Goal: Task Accomplishment & Management: Manage account settings

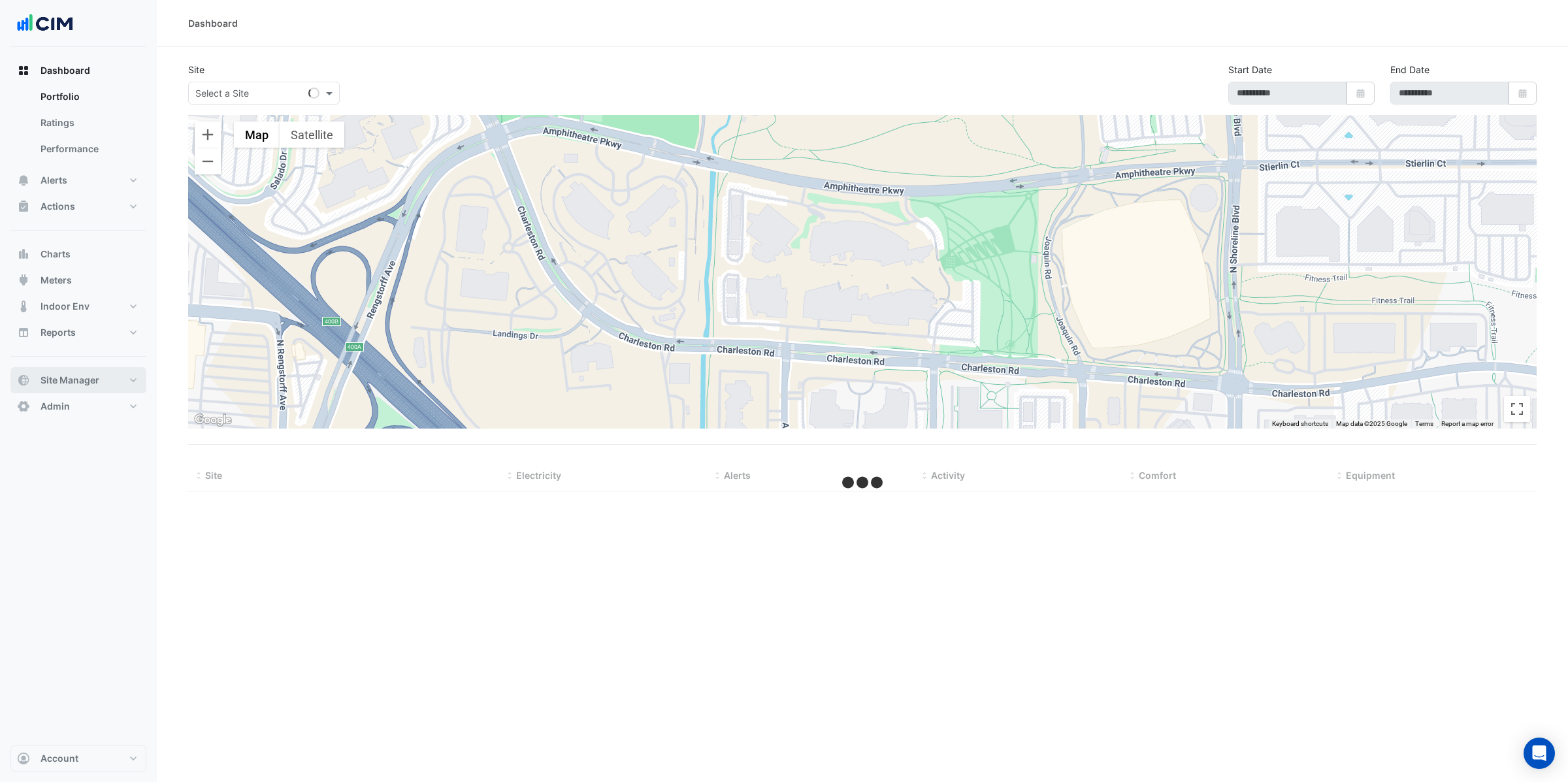
click at [60, 390] on button "Site Manager" at bounding box center [79, 380] width 136 height 26
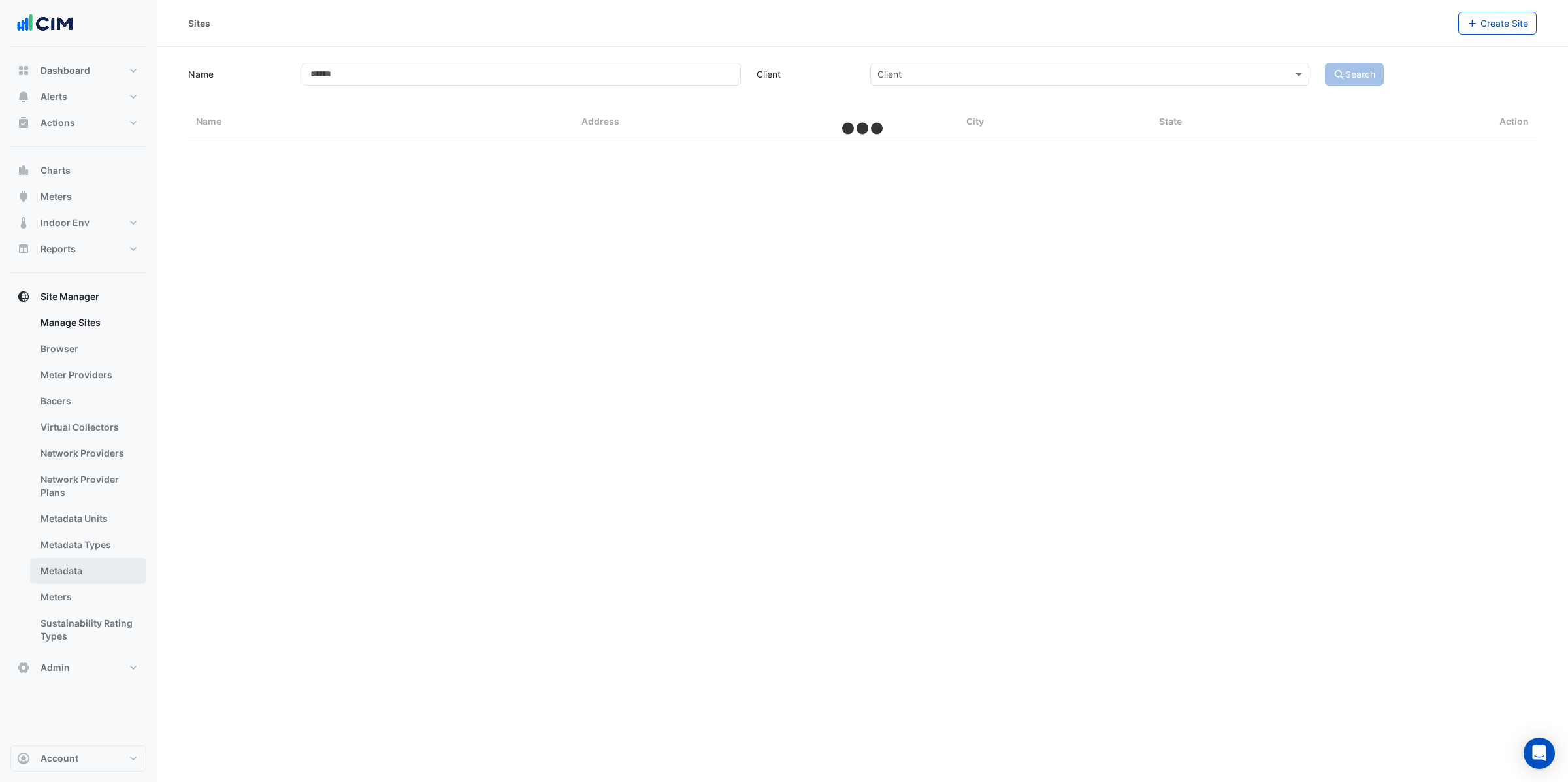
click at [79, 579] on link "Metadata" at bounding box center [88, 571] width 116 height 26
select select "***"
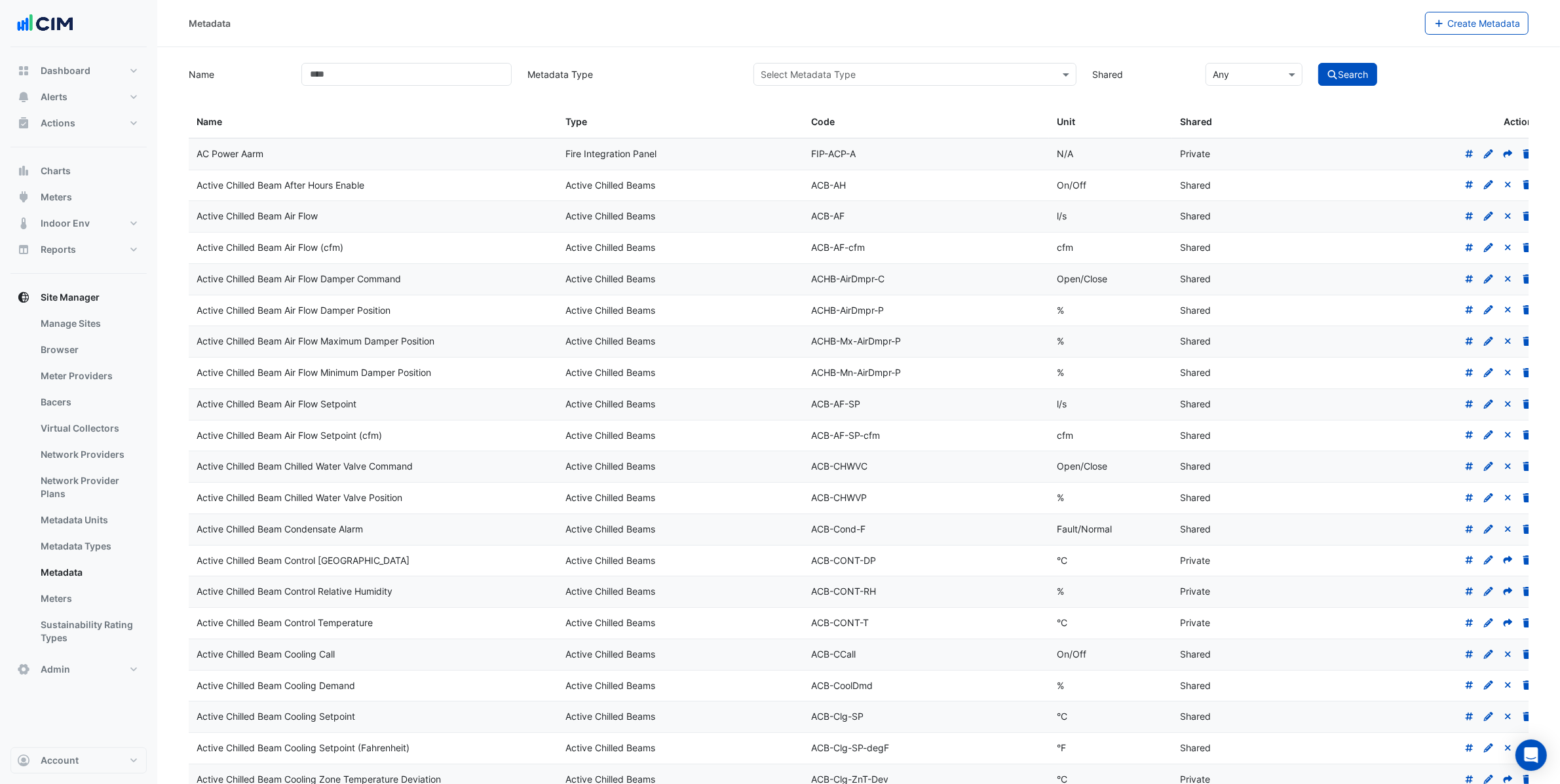
click at [893, 80] on input "text" at bounding box center [902, 75] width 282 height 14
type input "***"
click at [815, 108] on div "Calorifier" at bounding box center [802, 102] width 96 height 19
click at [1351, 66] on button "Search" at bounding box center [1348, 74] width 59 height 23
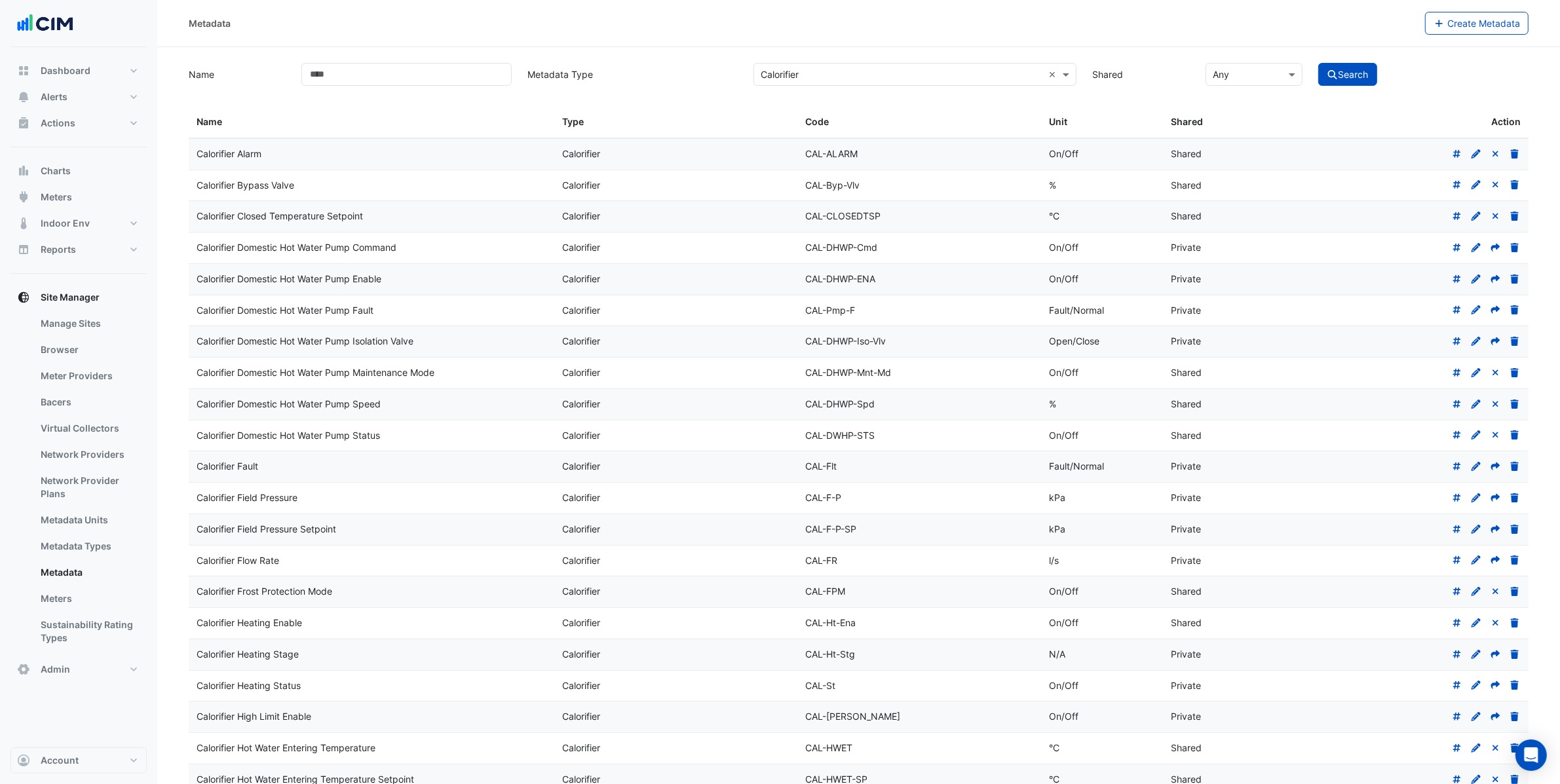
click at [344, 192] on div "Calorifier Bypass Valve" at bounding box center [371, 186] width 350 height 15
click at [437, 84] on input "Name" at bounding box center [406, 74] width 210 height 23
type input "*****"
click at [1318, 63] on button "Search" at bounding box center [1348, 74] width 59 height 23
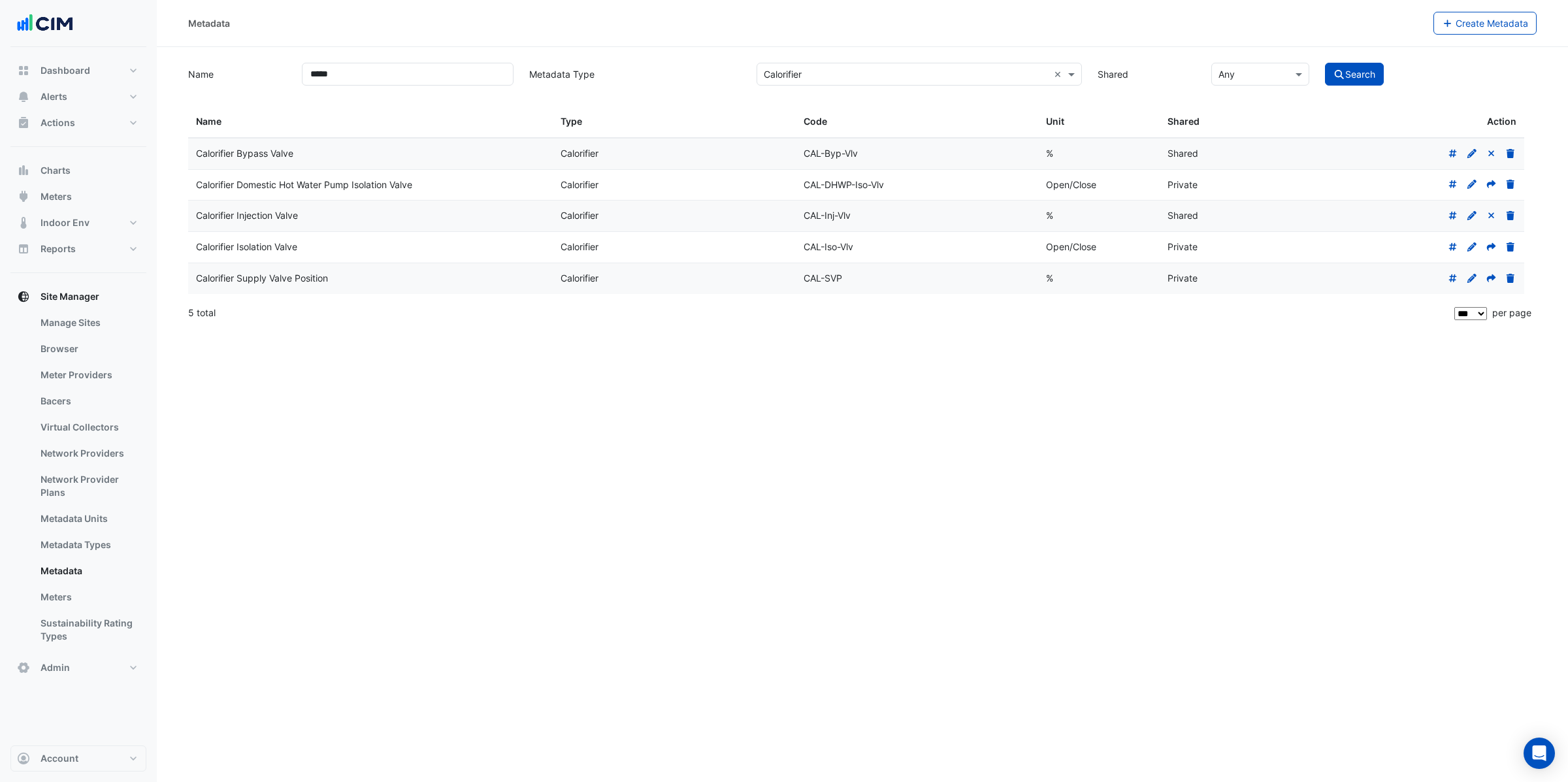
drag, startPoint x: 199, startPoint y: 250, endPoint x: 369, endPoint y: 252, distance: 170.0
click at [369, 252] on div "Calorifier Isolation Valve" at bounding box center [370, 247] width 349 height 15
click at [1493, 249] on icon at bounding box center [1492, 247] width 9 height 8
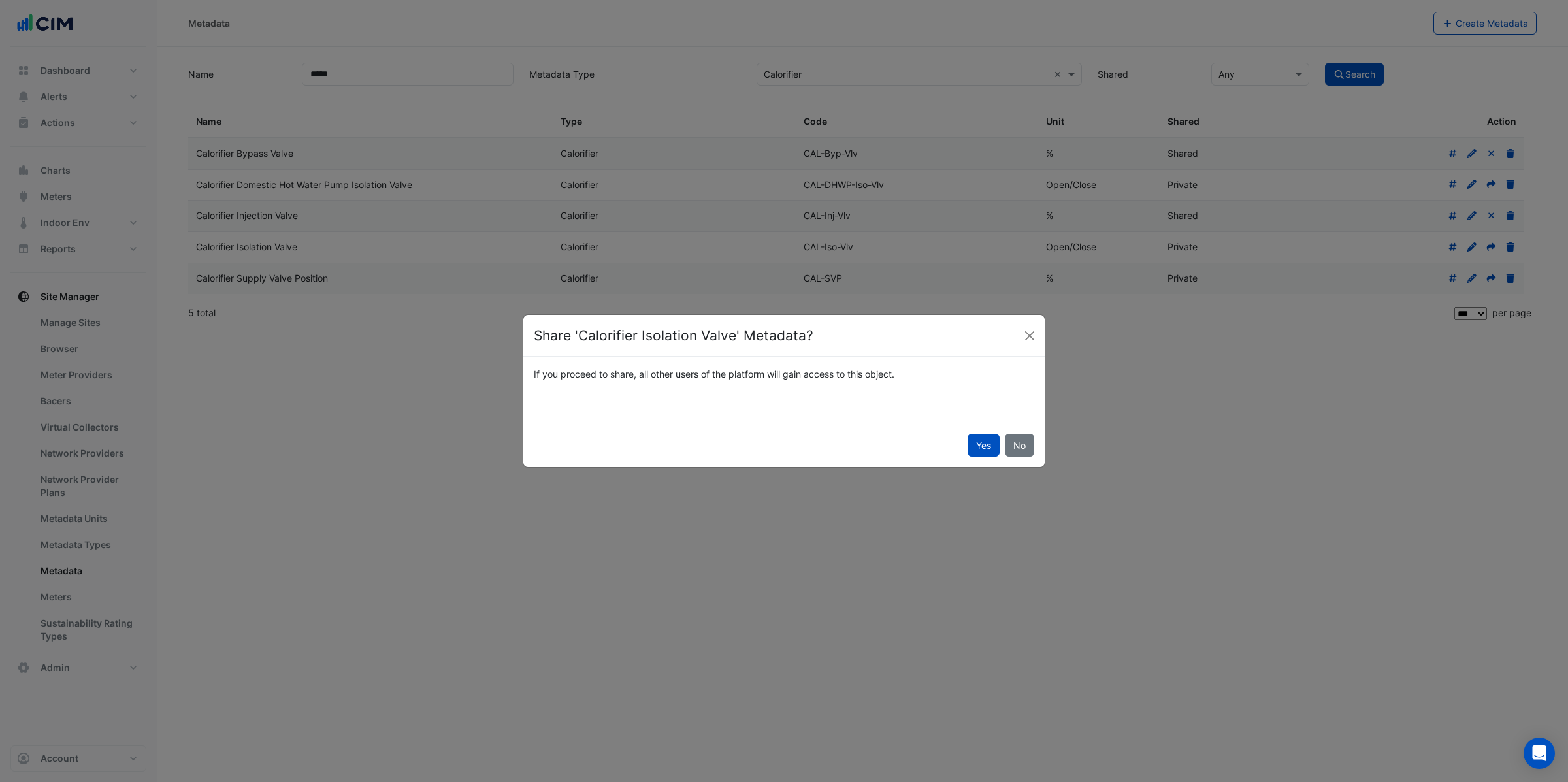
drag, startPoint x: 980, startPoint y: 446, endPoint x: 989, endPoint y: 444, distance: 9.2
click at [980, 446] on button "Yes" at bounding box center [983, 445] width 32 height 23
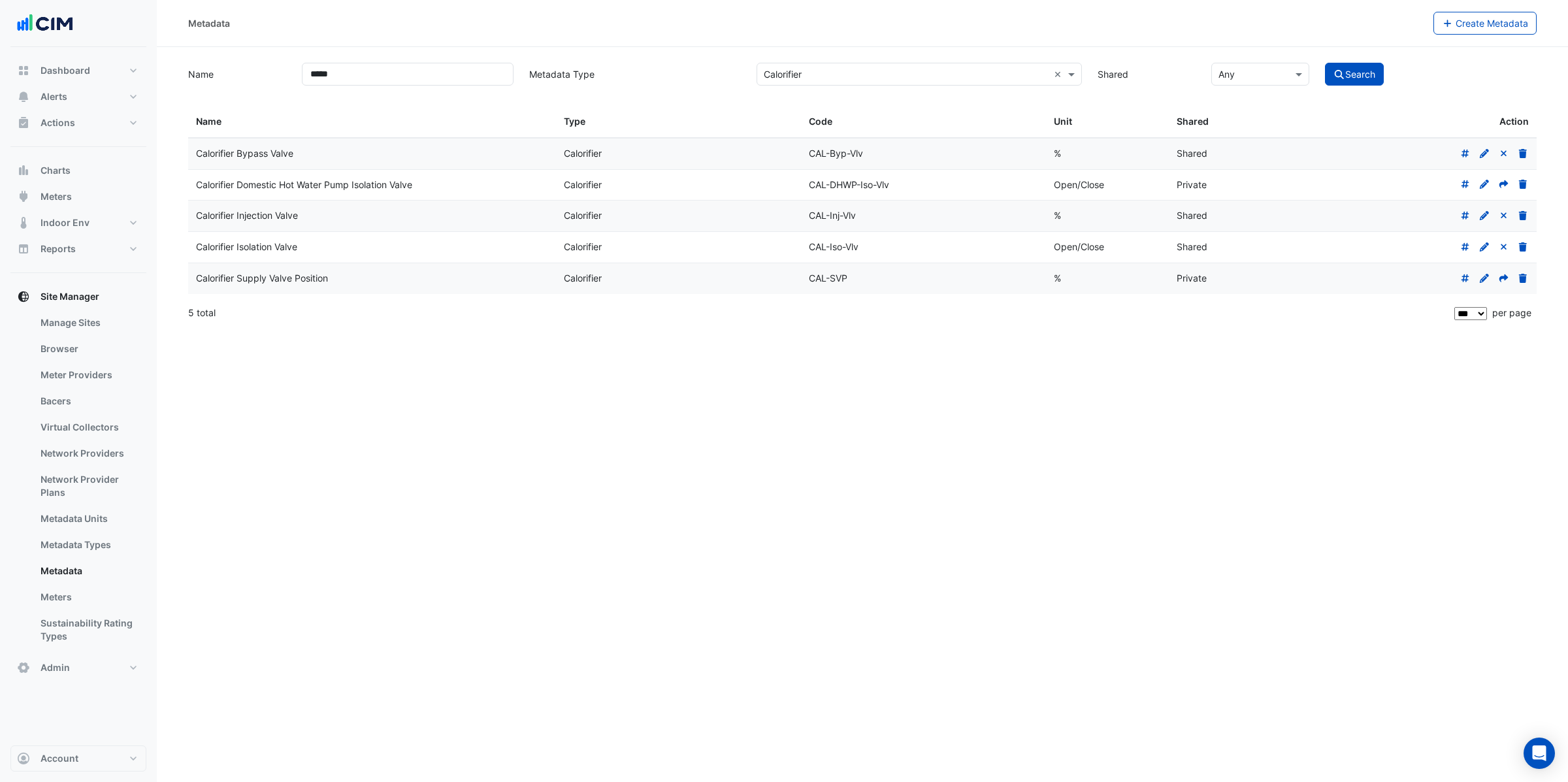
click at [1501, 275] on icon at bounding box center [1504, 278] width 12 height 9
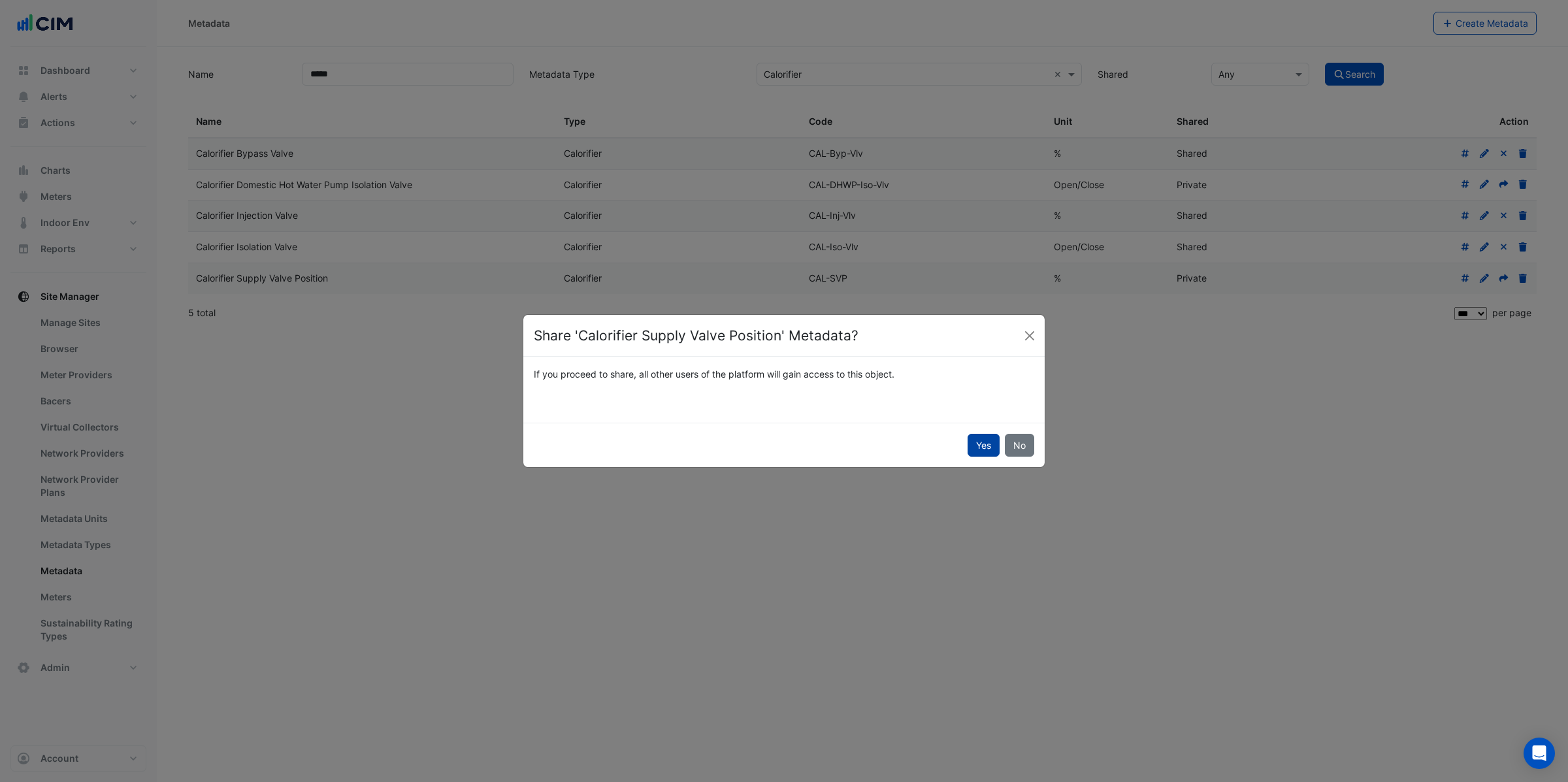
click at [970, 445] on button "Yes" at bounding box center [983, 445] width 32 height 23
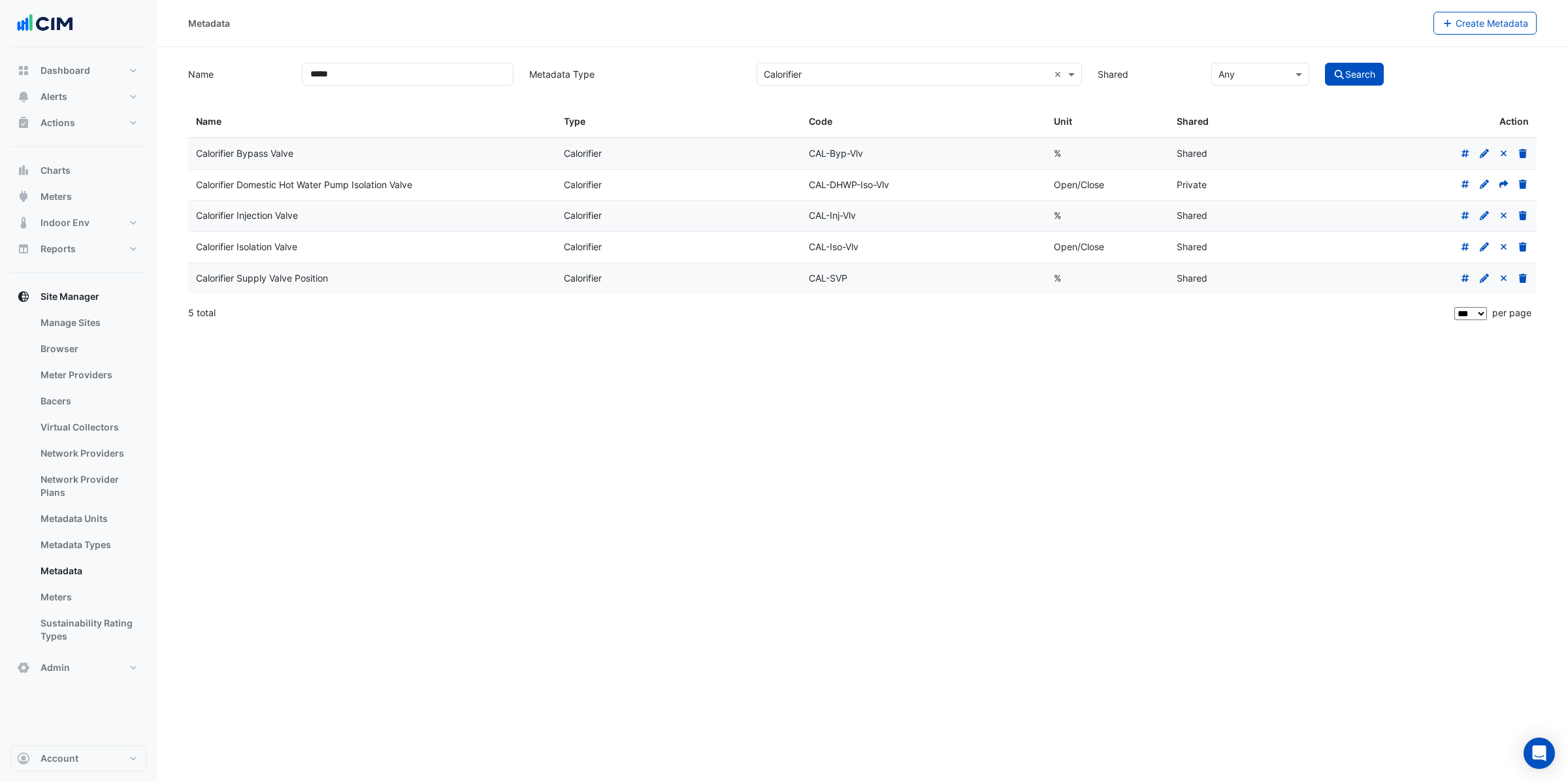
click at [1500, 186] on icon at bounding box center [1504, 184] width 9 height 8
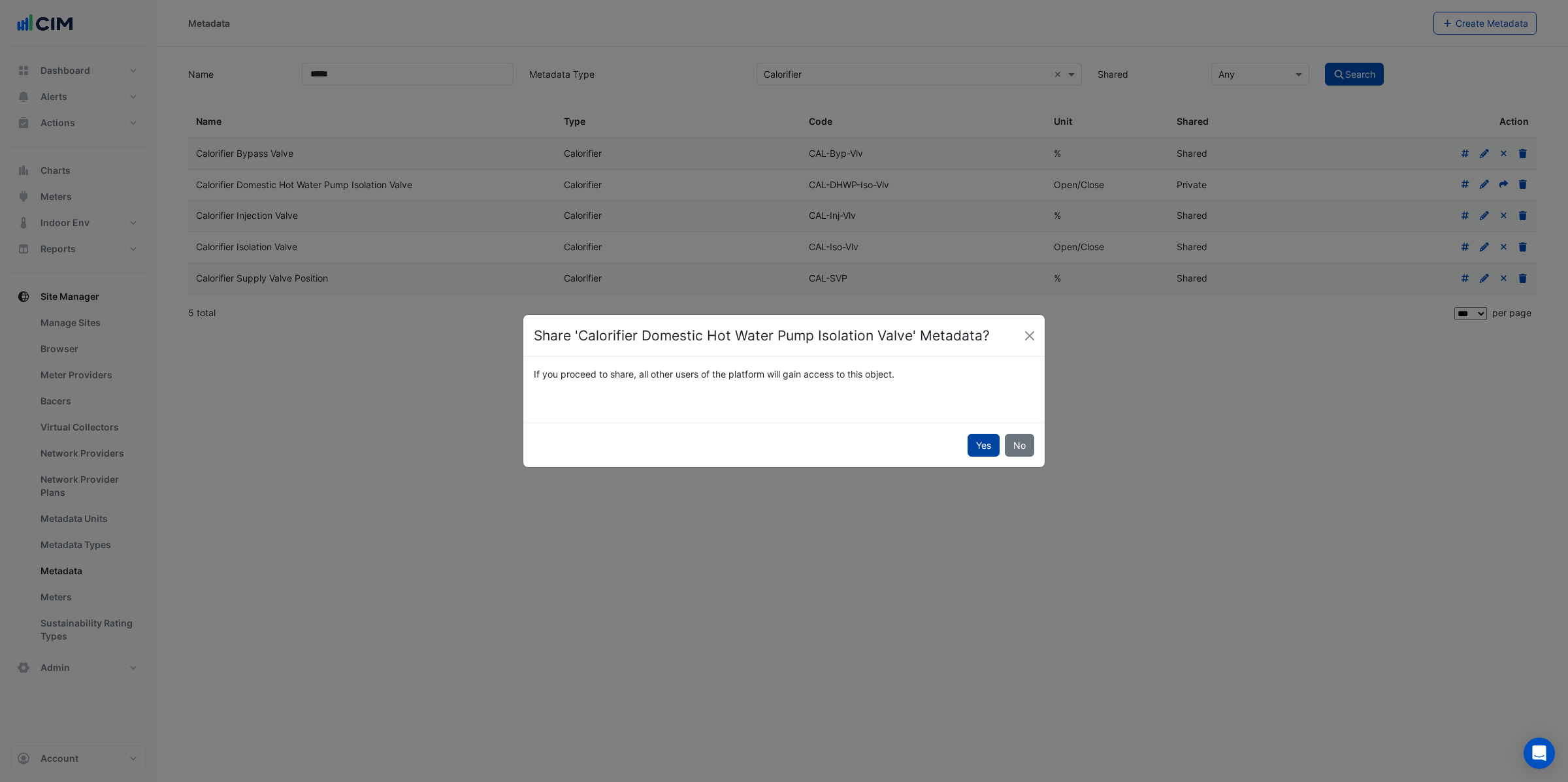
click at [984, 439] on button "Yes" at bounding box center [983, 445] width 32 height 23
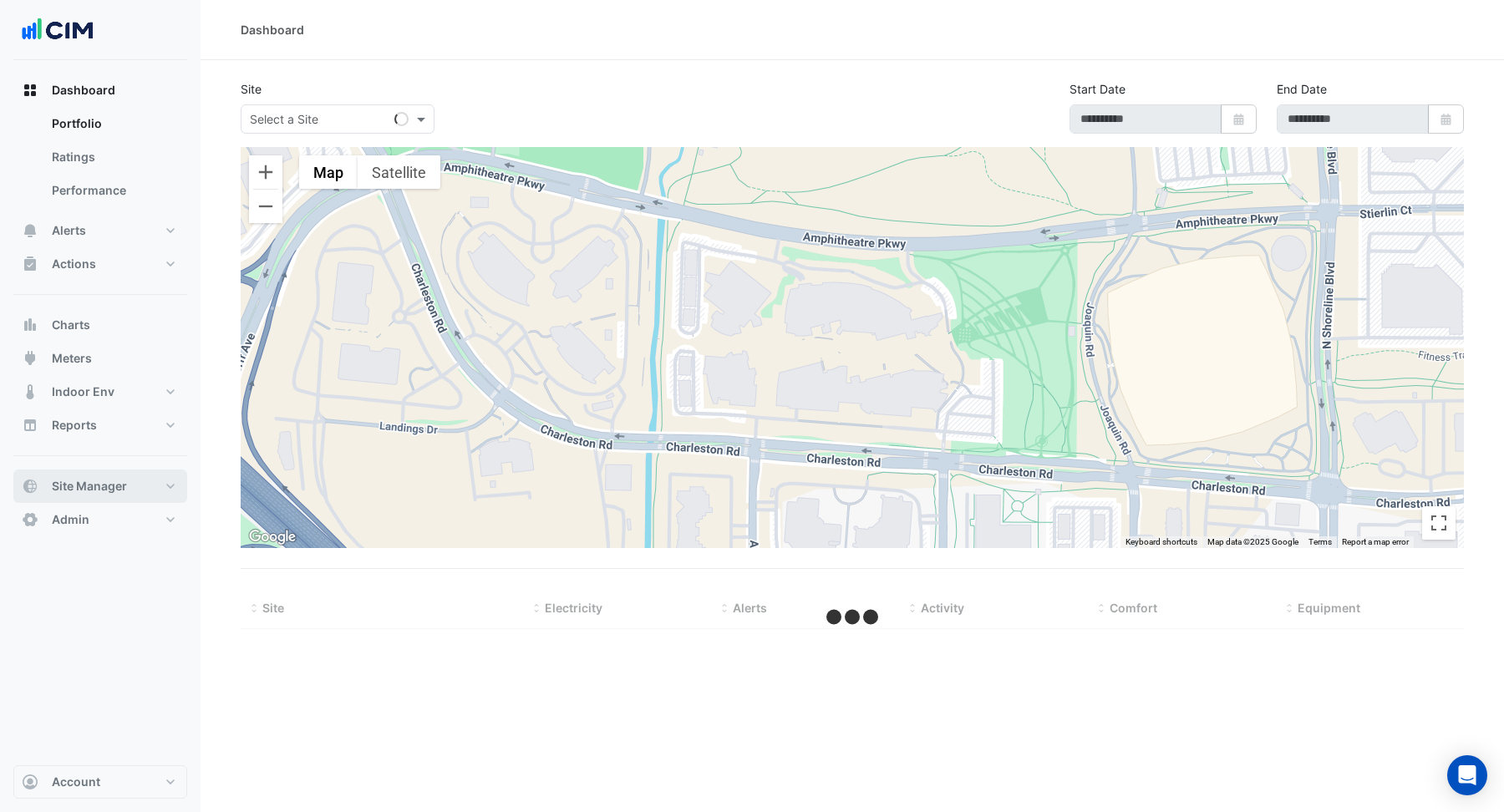
click at [122, 488] on span "Site Manager" at bounding box center [90, 485] width 75 height 16
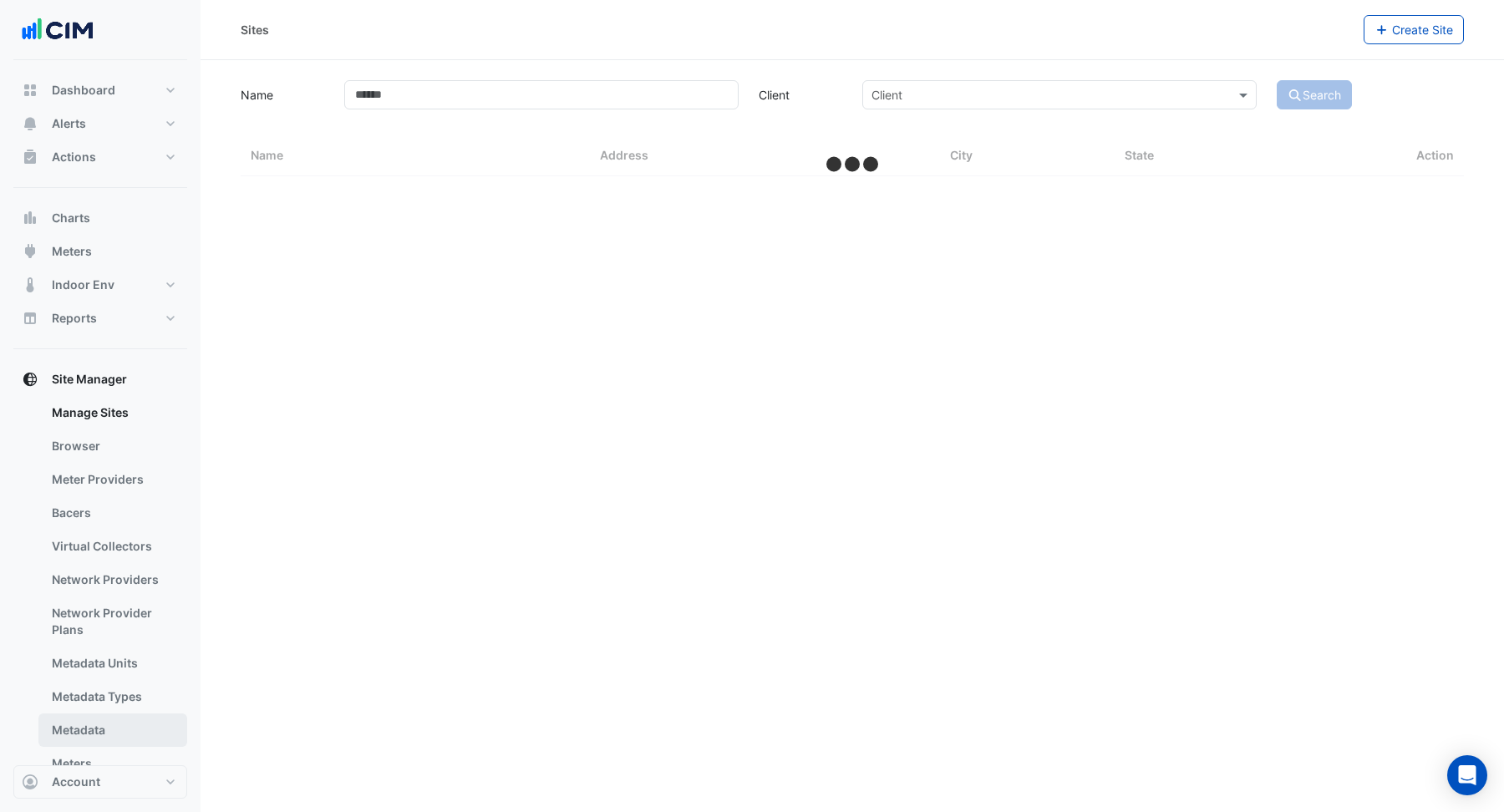
click at [120, 734] on link "Metadata" at bounding box center [113, 730] width 149 height 34
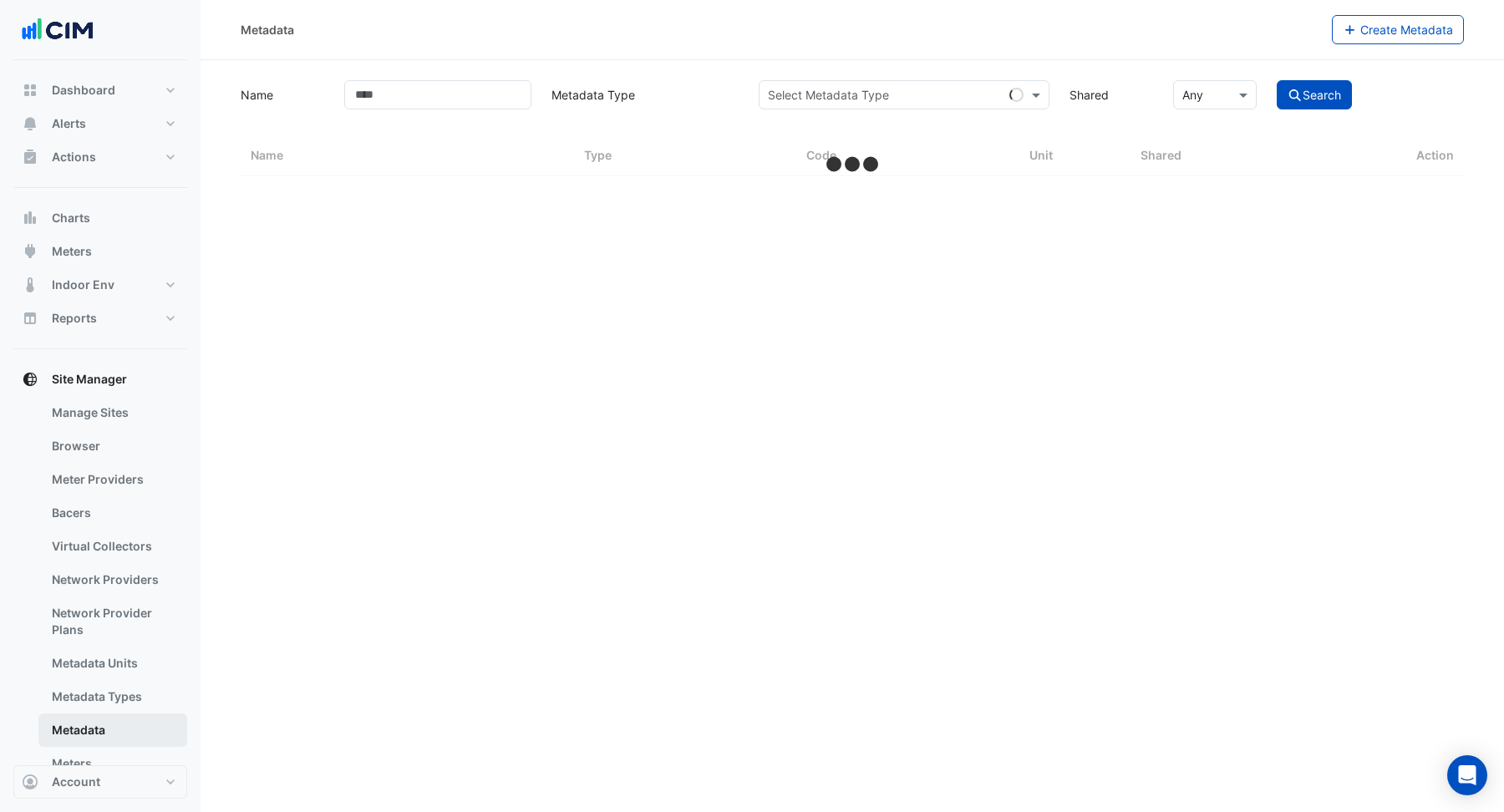
select select "***"
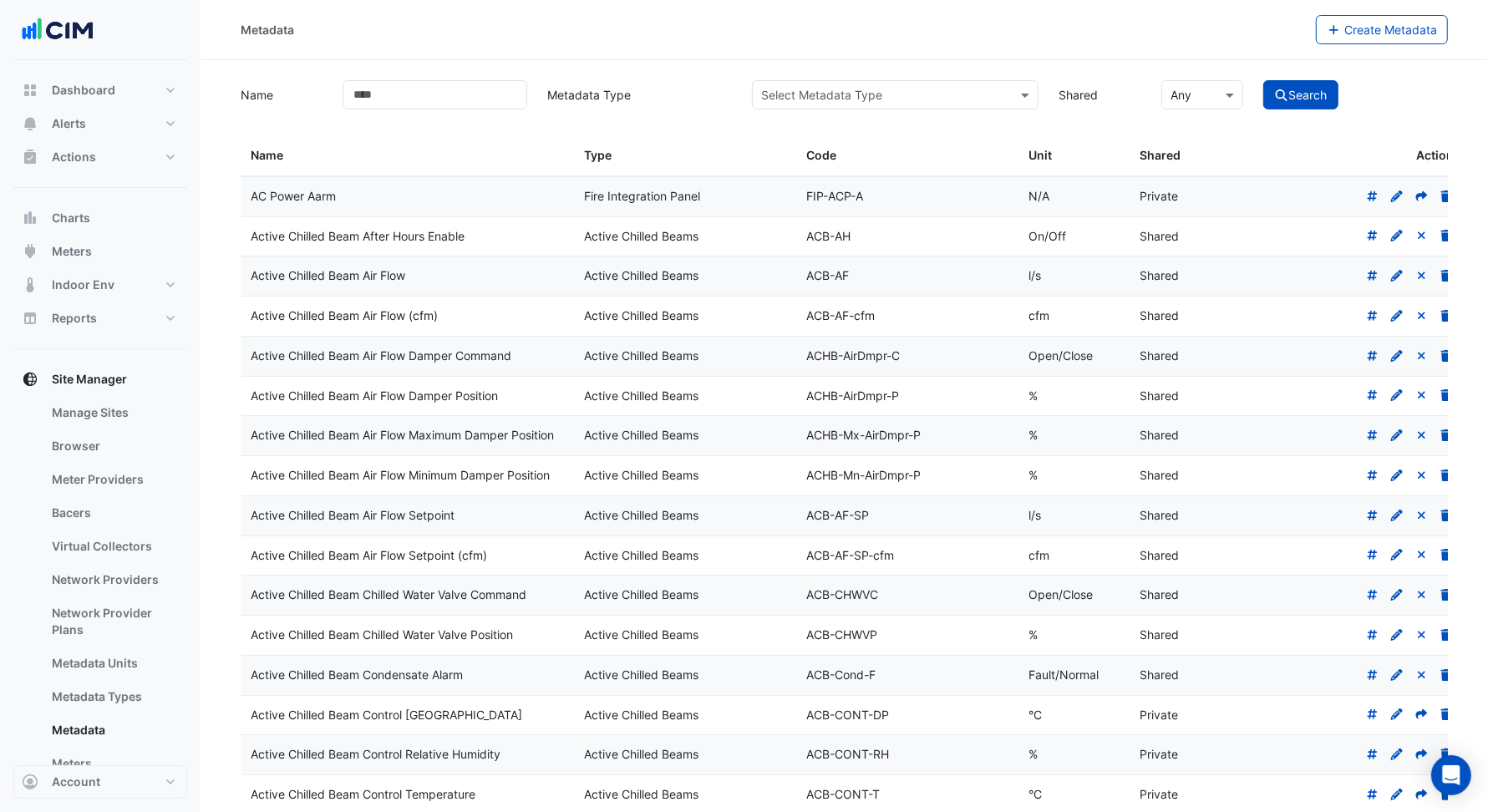
click at [886, 76] on div "Name Metadata Type Select Metadata Type Shared × Any Search" at bounding box center [843, 93] width 1227 height 33
click at [895, 100] on input "text" at bounding box center [878, 96] width 235 height 17
type input "*********"
click at [1313, 102] on button "Search" at bounding box center [1300, 95] width 75 height 29
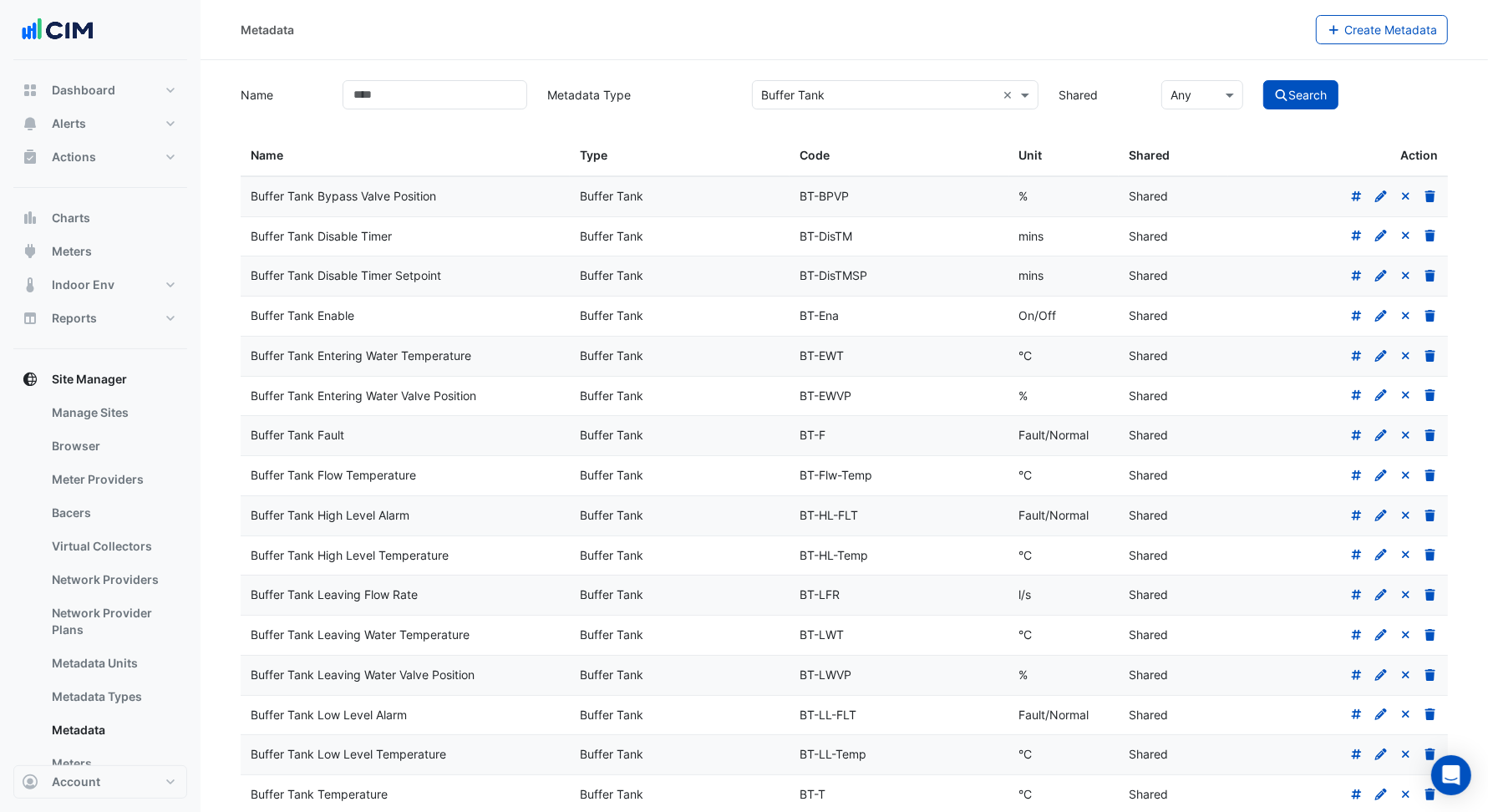
click at [886, 99] on input "text" at bounding box center [878, 96] width 235 height 17
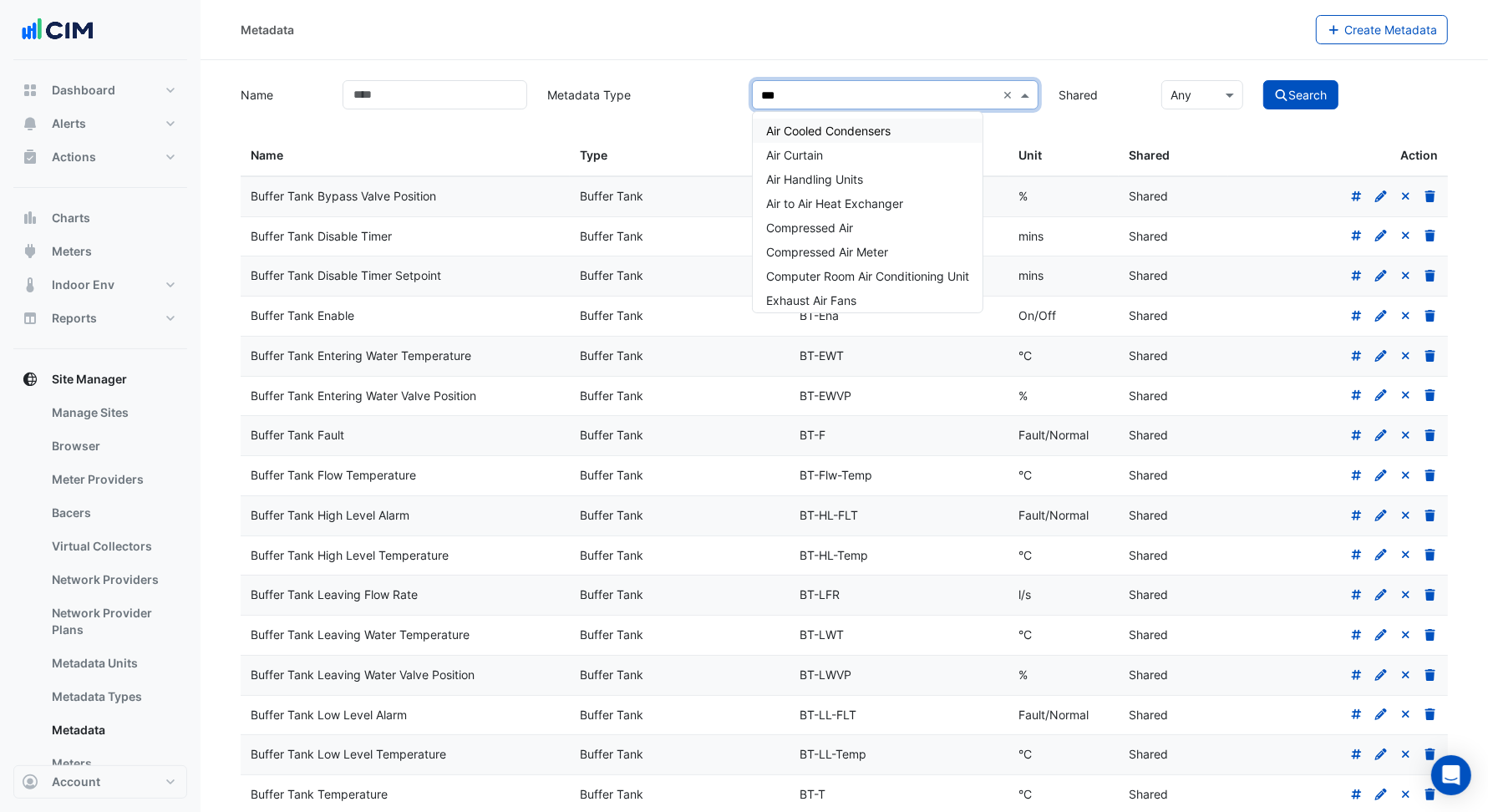
type input "***"
click at [820, 173] on span "Air Handling Units" at bounding box center [814, 179] width 97 height 14
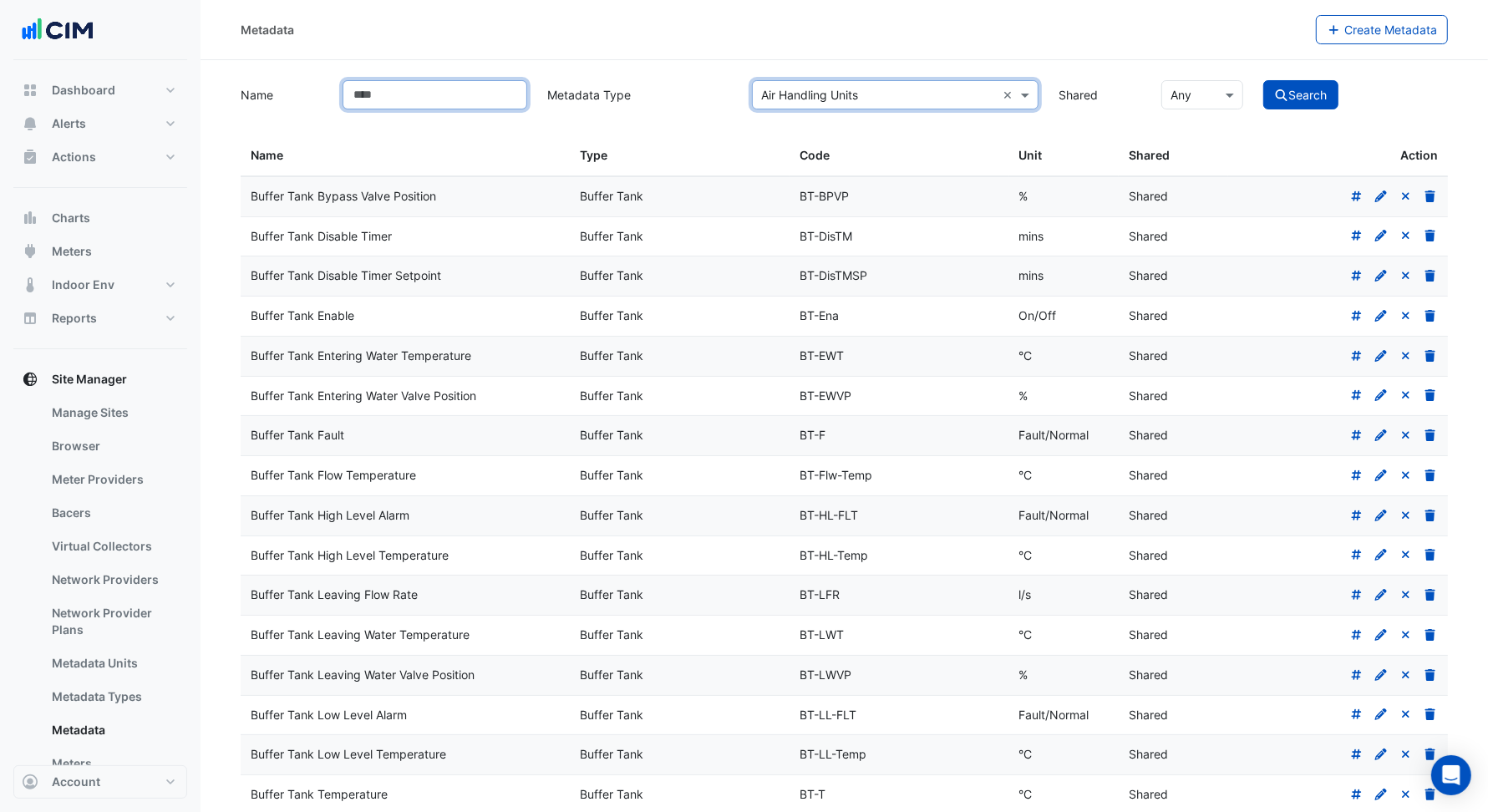
click at [449, 102] on input "Name" at bounding box center [434, 95] width 185 height 29
click at [1263, 80] on button "Search" at bounding box center [1300, 95] width 75 height 29
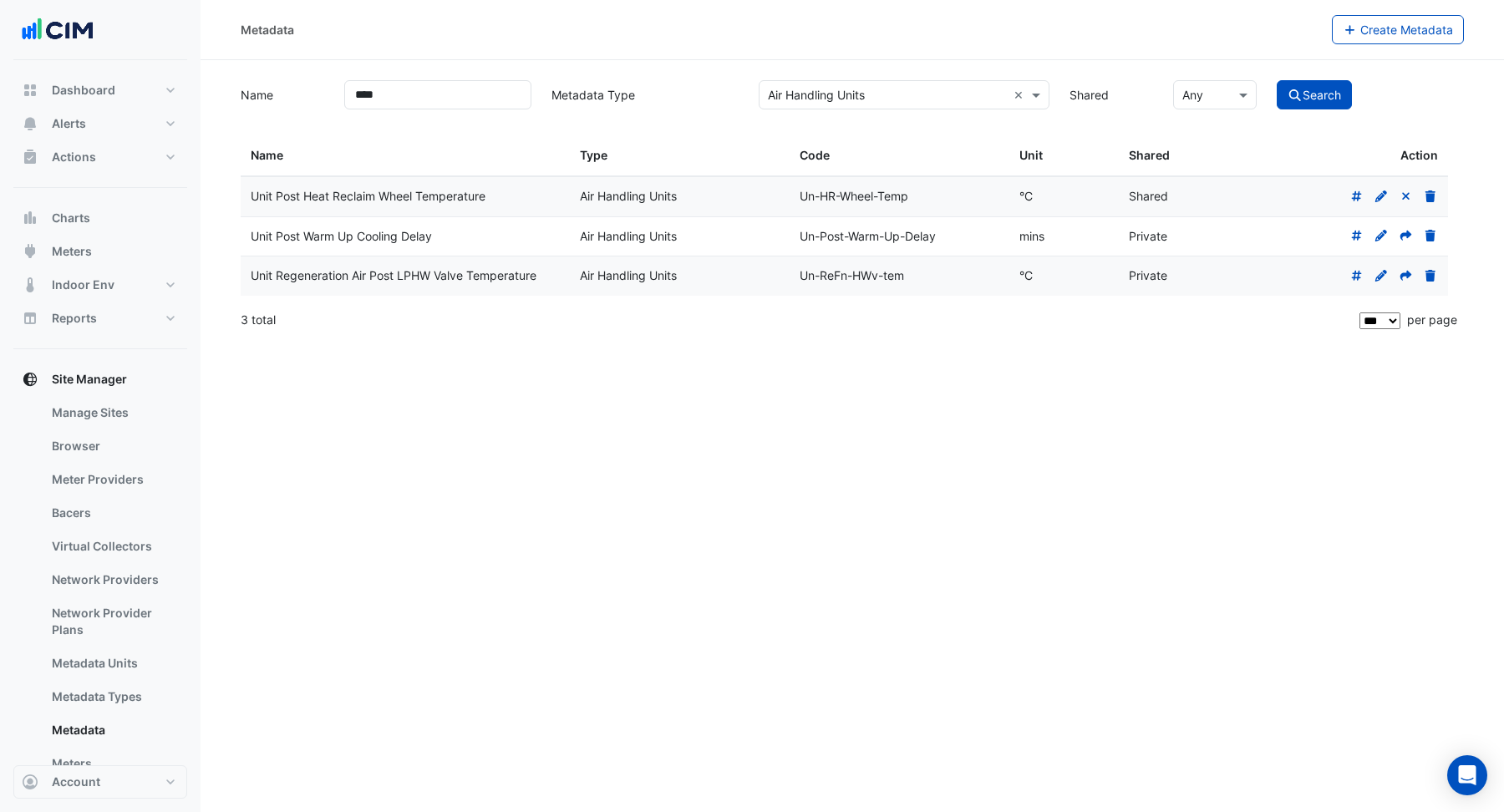
click at [1406, 234] on icon at bounding box center [1406, 235] width 12 height 10
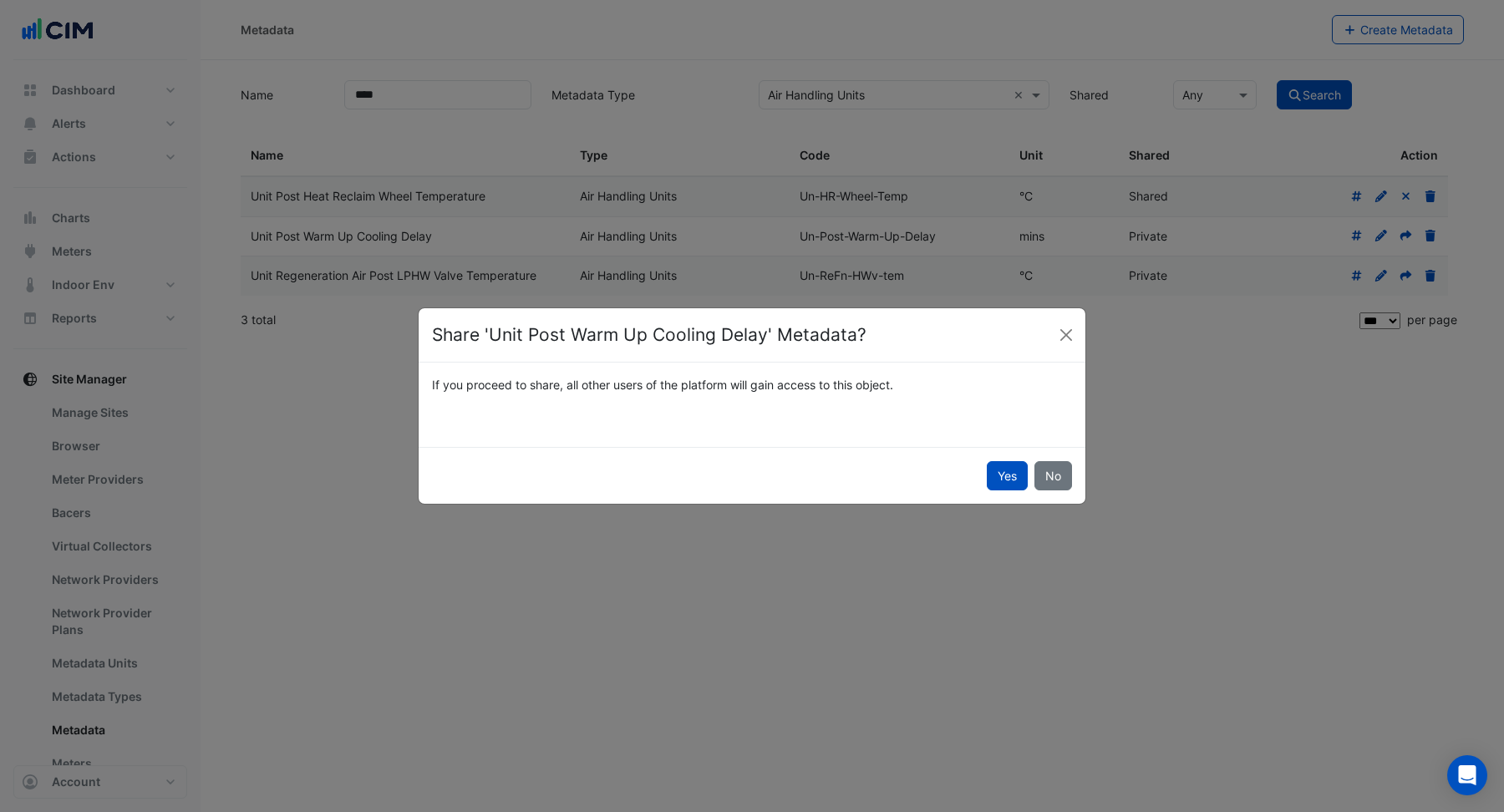
click at [995, 467] on button "Yes" at bounding box center [1007, 476] width 41 height 29
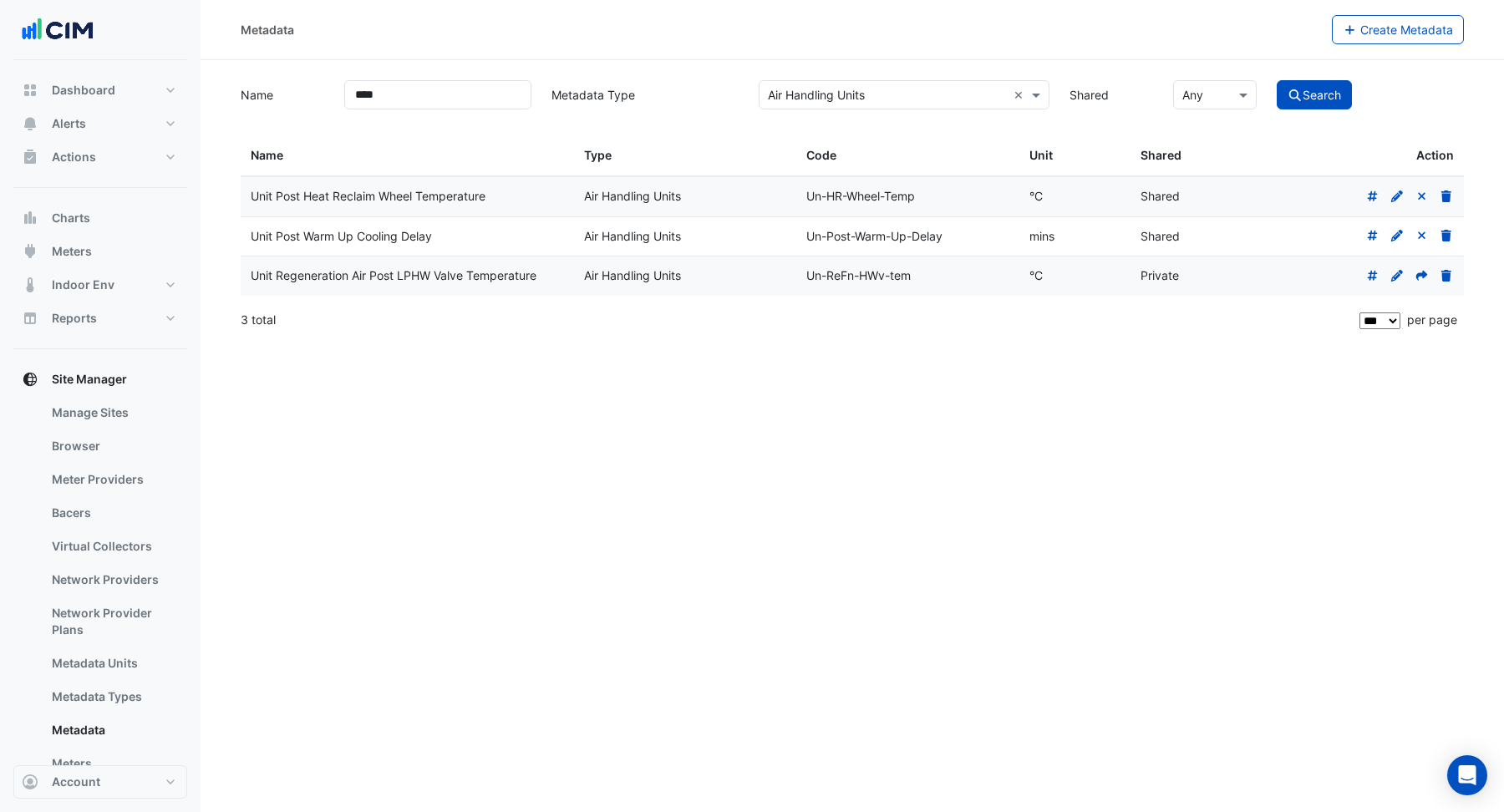
click at [1429, 275] on div at bounding box center [1352, 276] width 202 height 19
click at [1417, 275] on icon at bounding box center [1422, 276] width 12 height 10
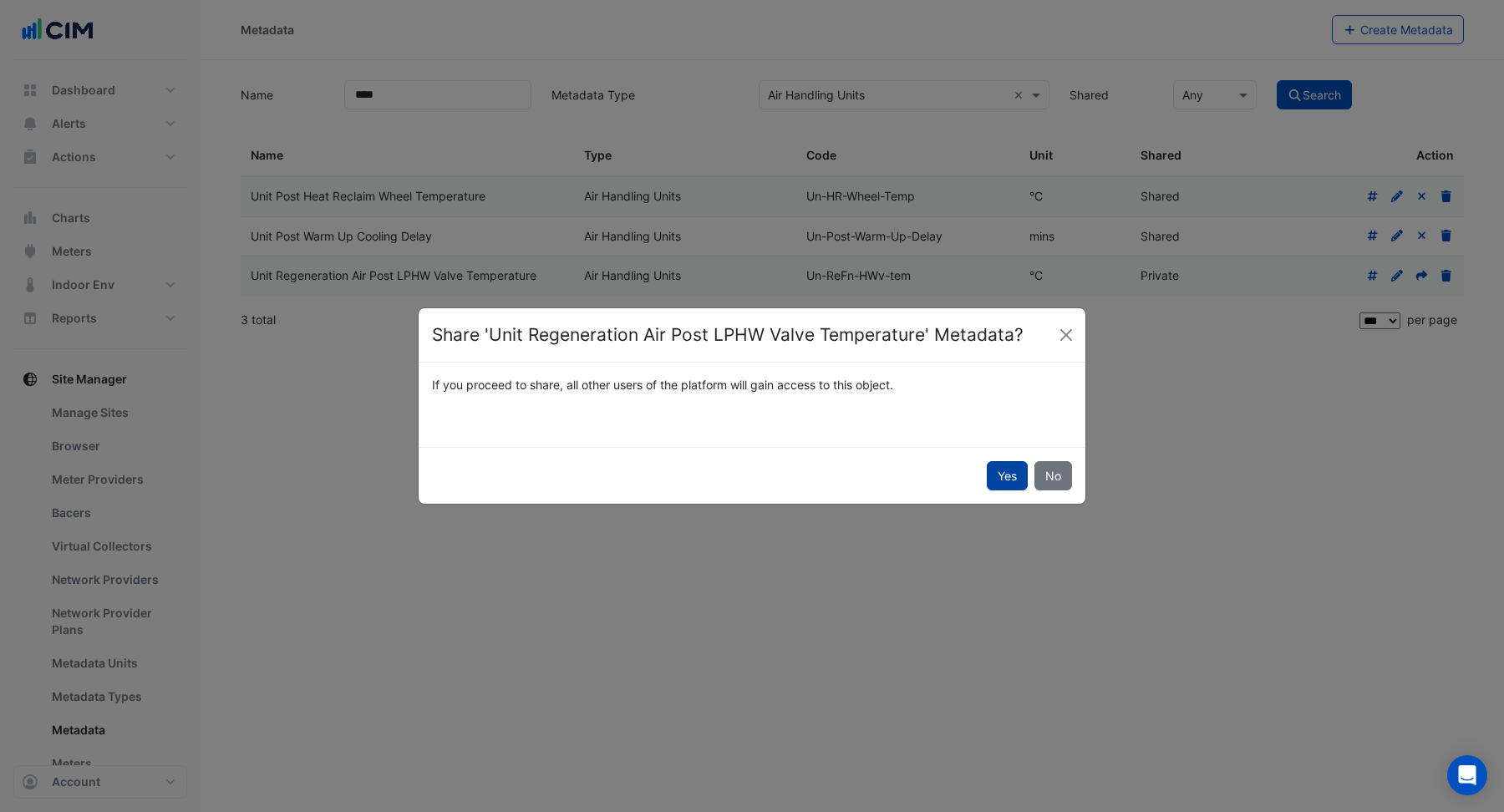
click at [1011, 477] on button "Yes" at bounding box center [1007, 476] width 41 height 29
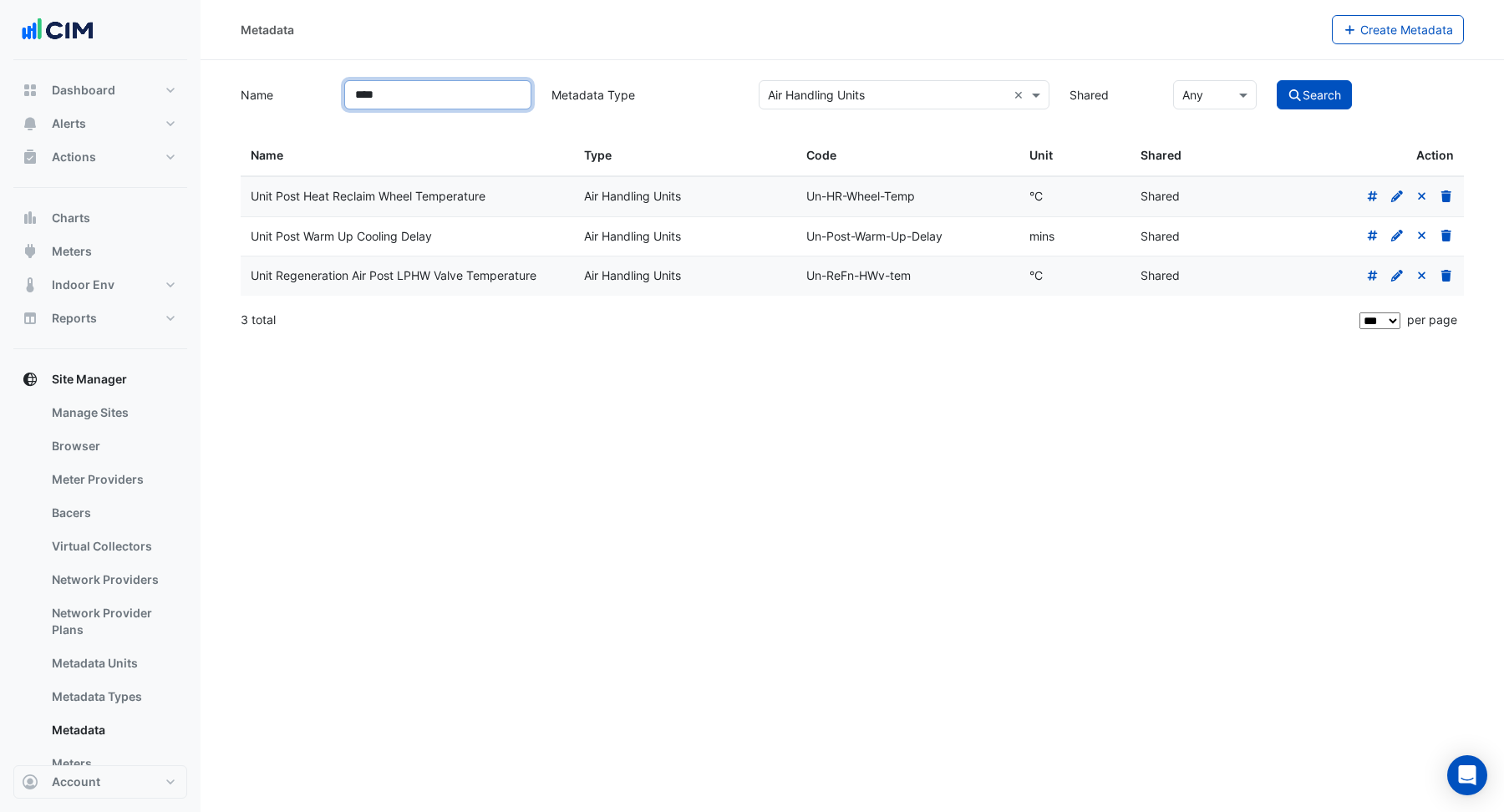
click at [451, 107] on input "****" at bounding box center [438, 95] width 188 height 29
drag, startPoint x: 458, startPoint y: 99, endPoint x: 332, endPoint y: 99, distance: 126.0
click at [332, 99] on div "Name **** Metadata Type Select Metadata Type × Air Handling Units × Shared × An…" at bounding box center [852, 93] width 1244 height 33
type input "****"
click at [1342, 102] on button "Search" at bounding box center [1314, 95] width 75 height 29
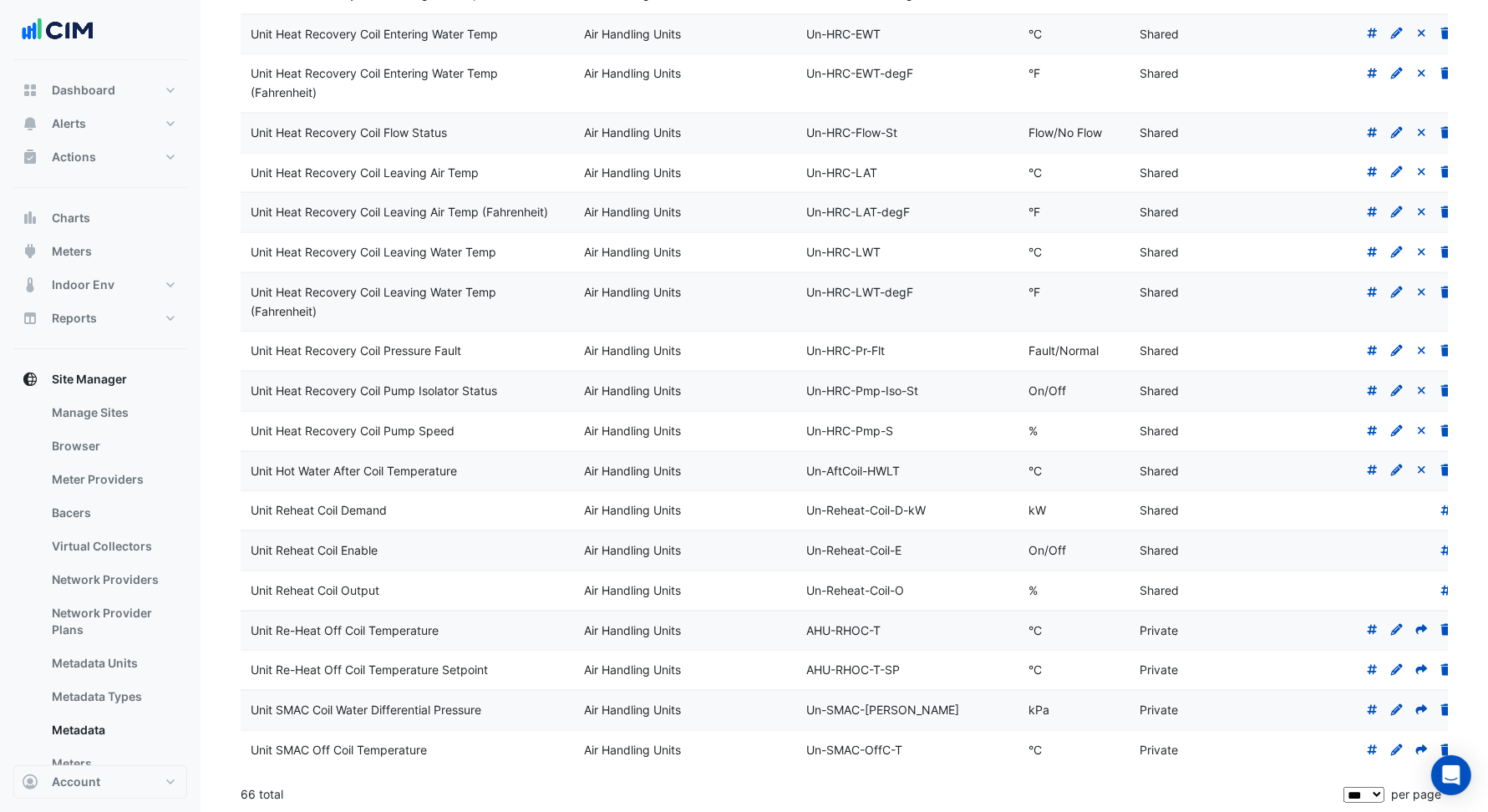
scroll to position [2171, 0]
click at [1417, 635] on icon at bounding box center [1421, 629] width 12 height 10
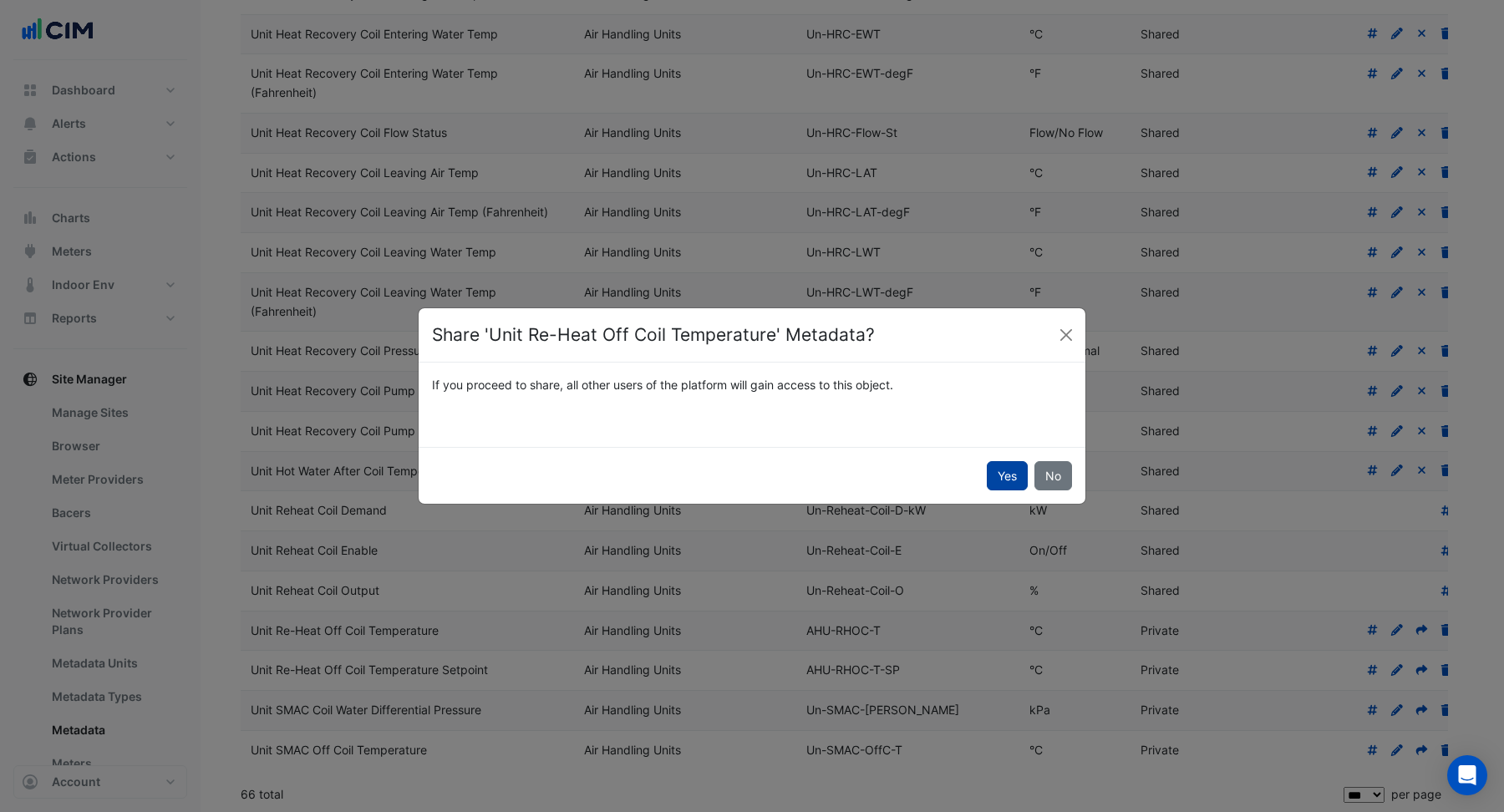
click at [1007, 484] on button "Yes" at bounding box center [1007, 476] width 41 height 29
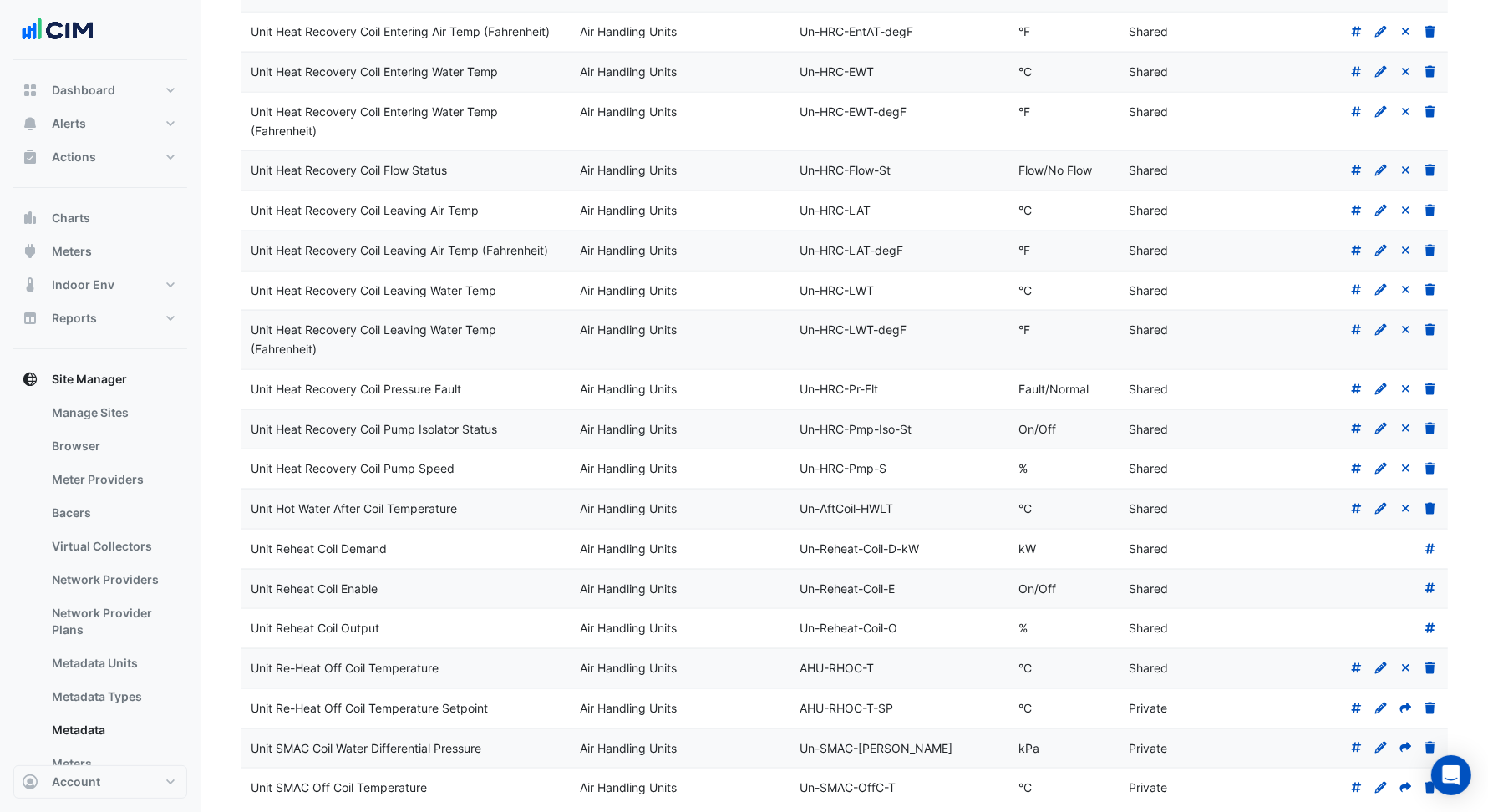
click at [1404, 712] on icon at bounding box center [1406, 708] width 12 height 10
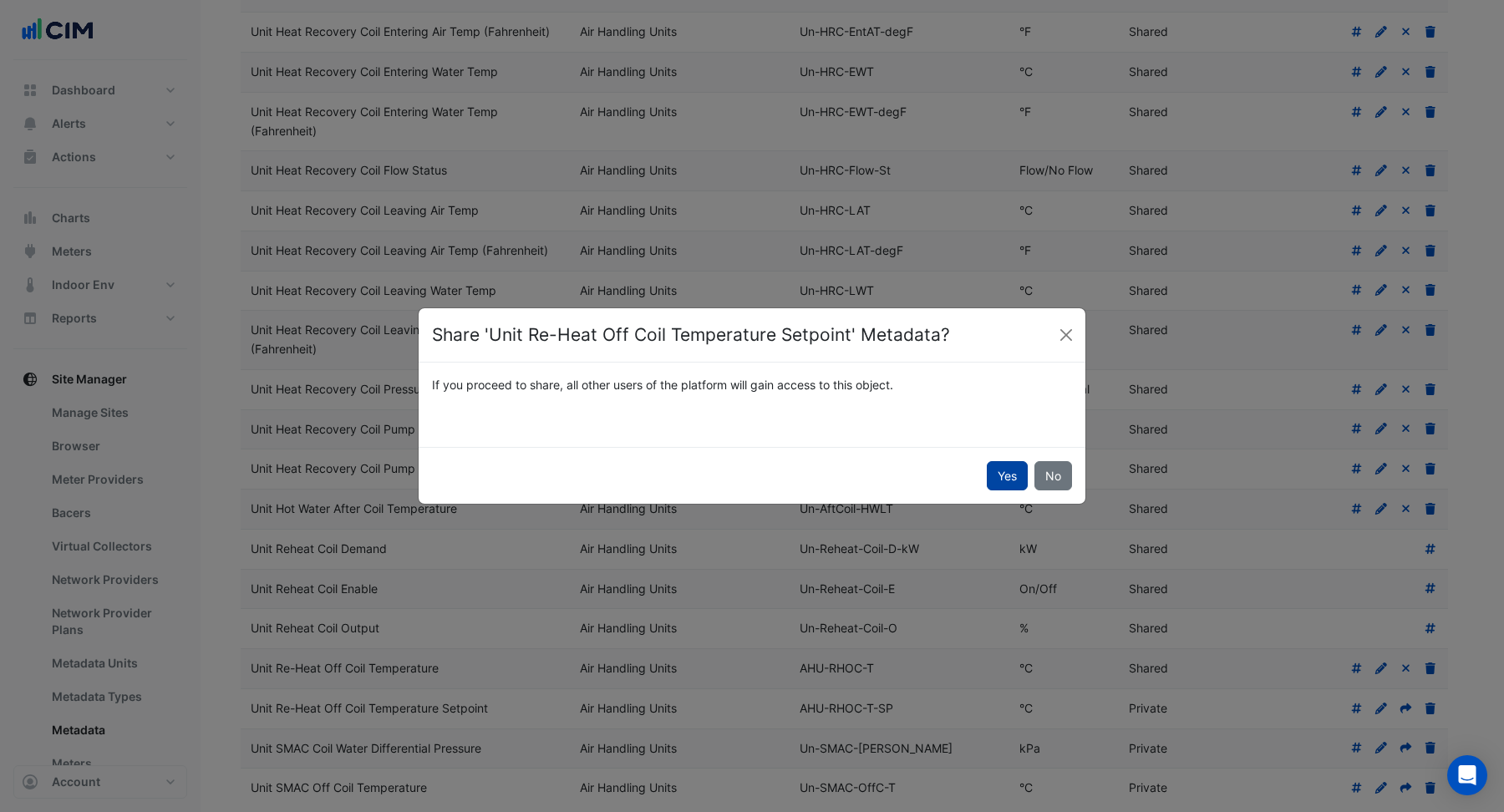
click at [992, 480] on button "Yes" at bounding box center [1007, 476] width 41 height 29
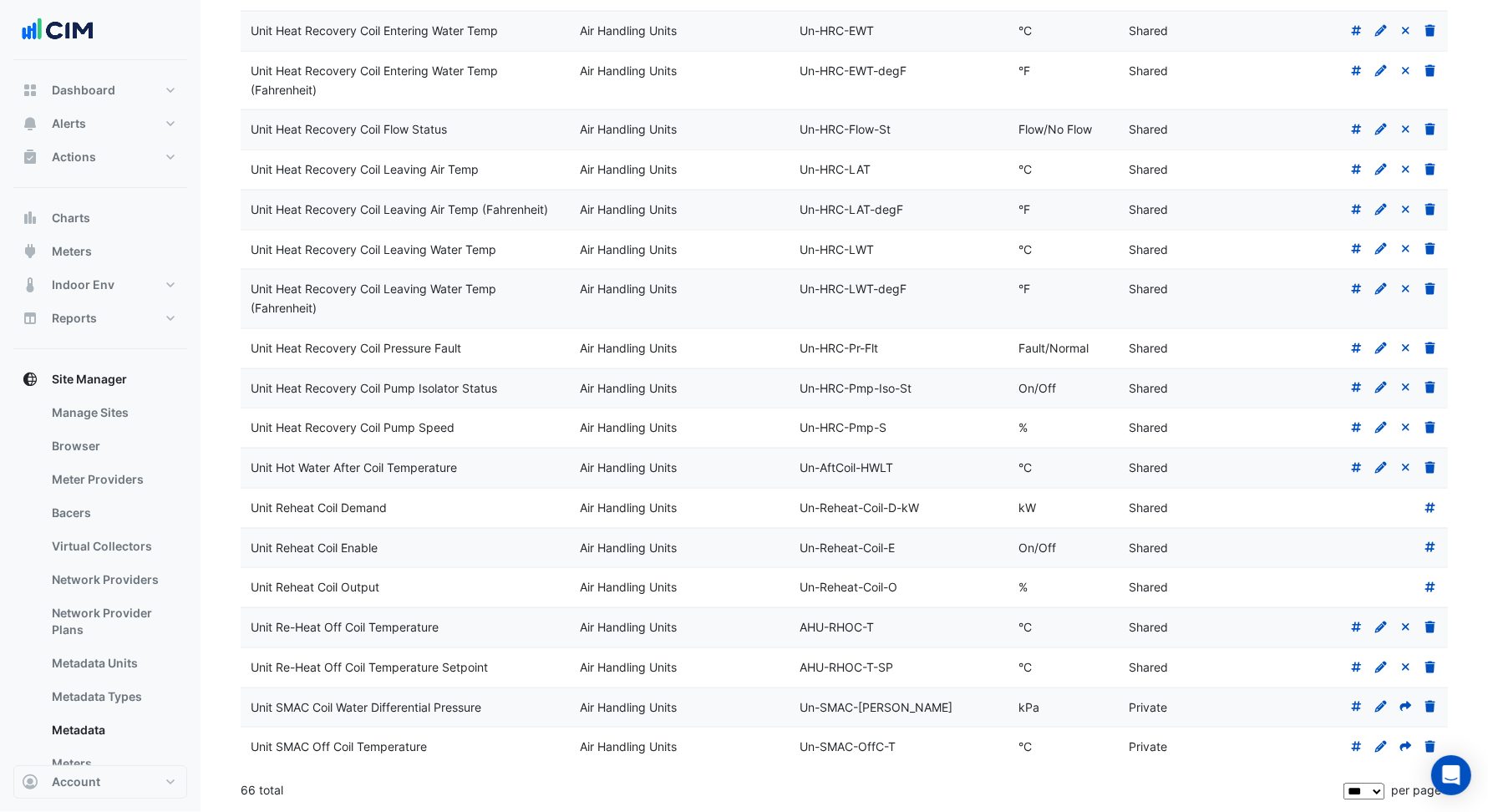
scroll to position [2248, 0]
click at [1404, 709] on icon at bounding box center [1406, 707] width 15 height 12
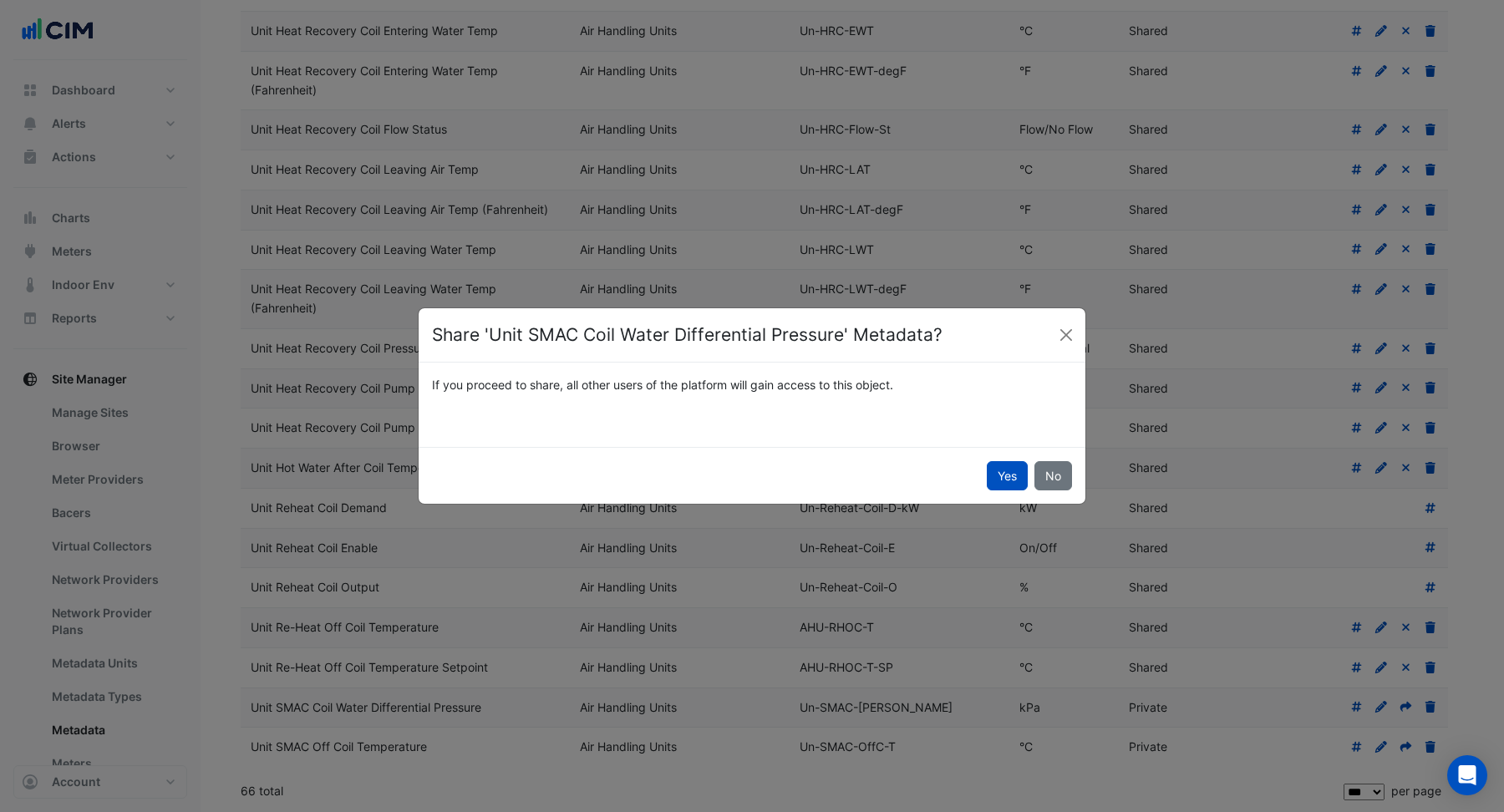
click at [1000, 469] on button "Yes" at bounding box center [1007, 476] width 41 height 29
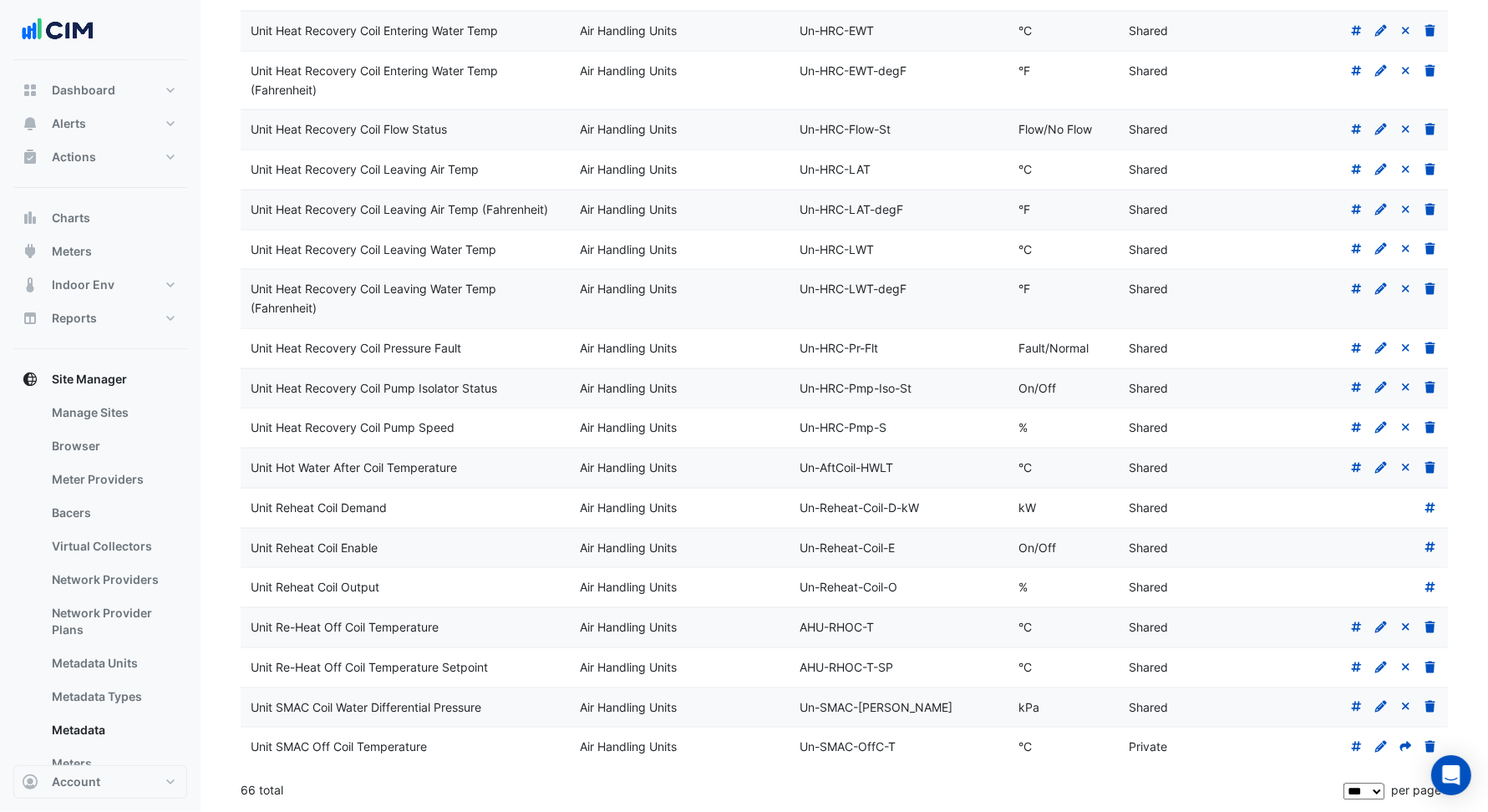
click at [1401, 744] on icon at bounding box center [1406, 746] width 15 height 12
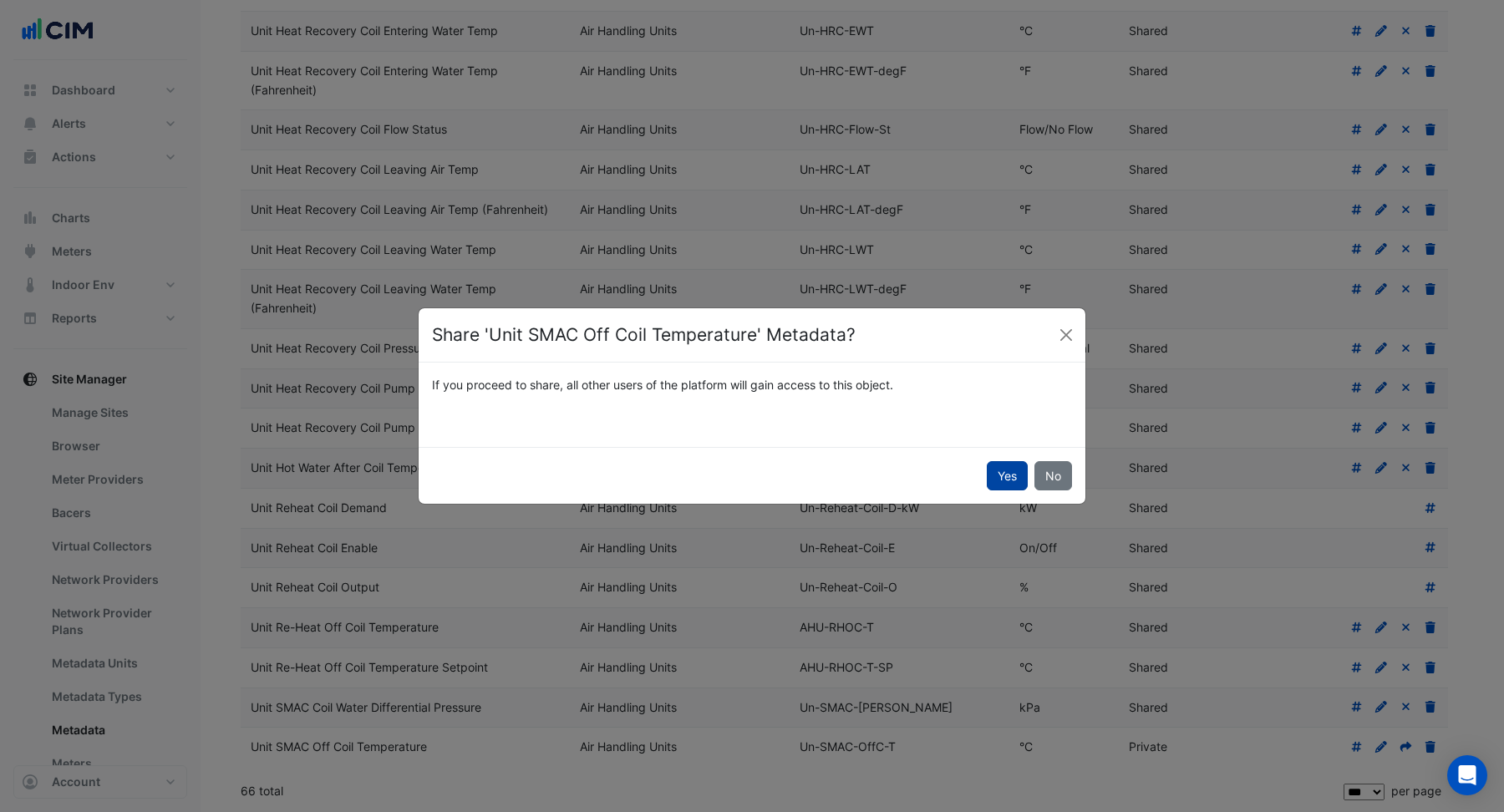
click at [1003, 478] on button "Yes" at bounding box center [1007, 476] width 41 height 29
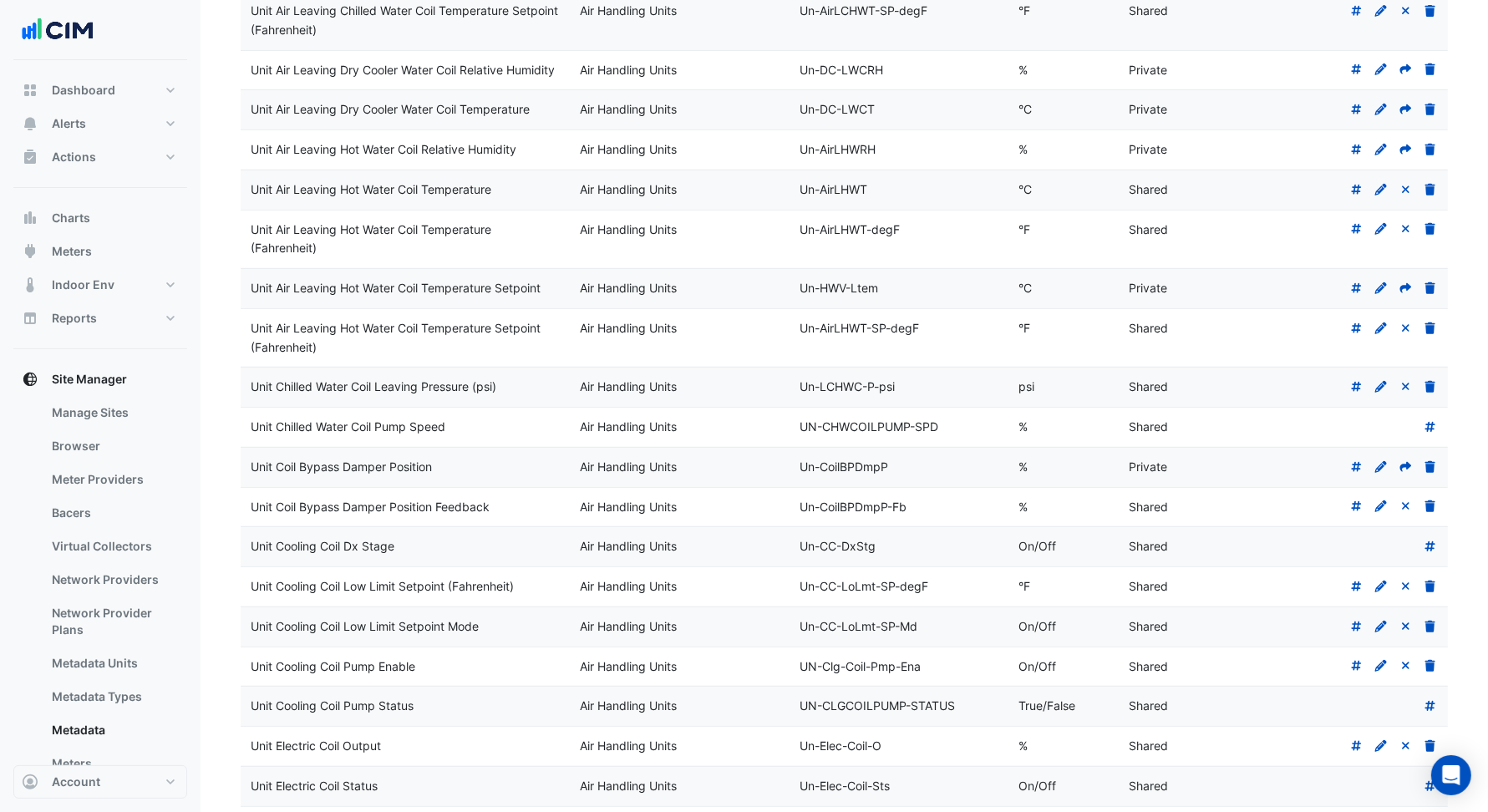
scroll to position [703, 0]
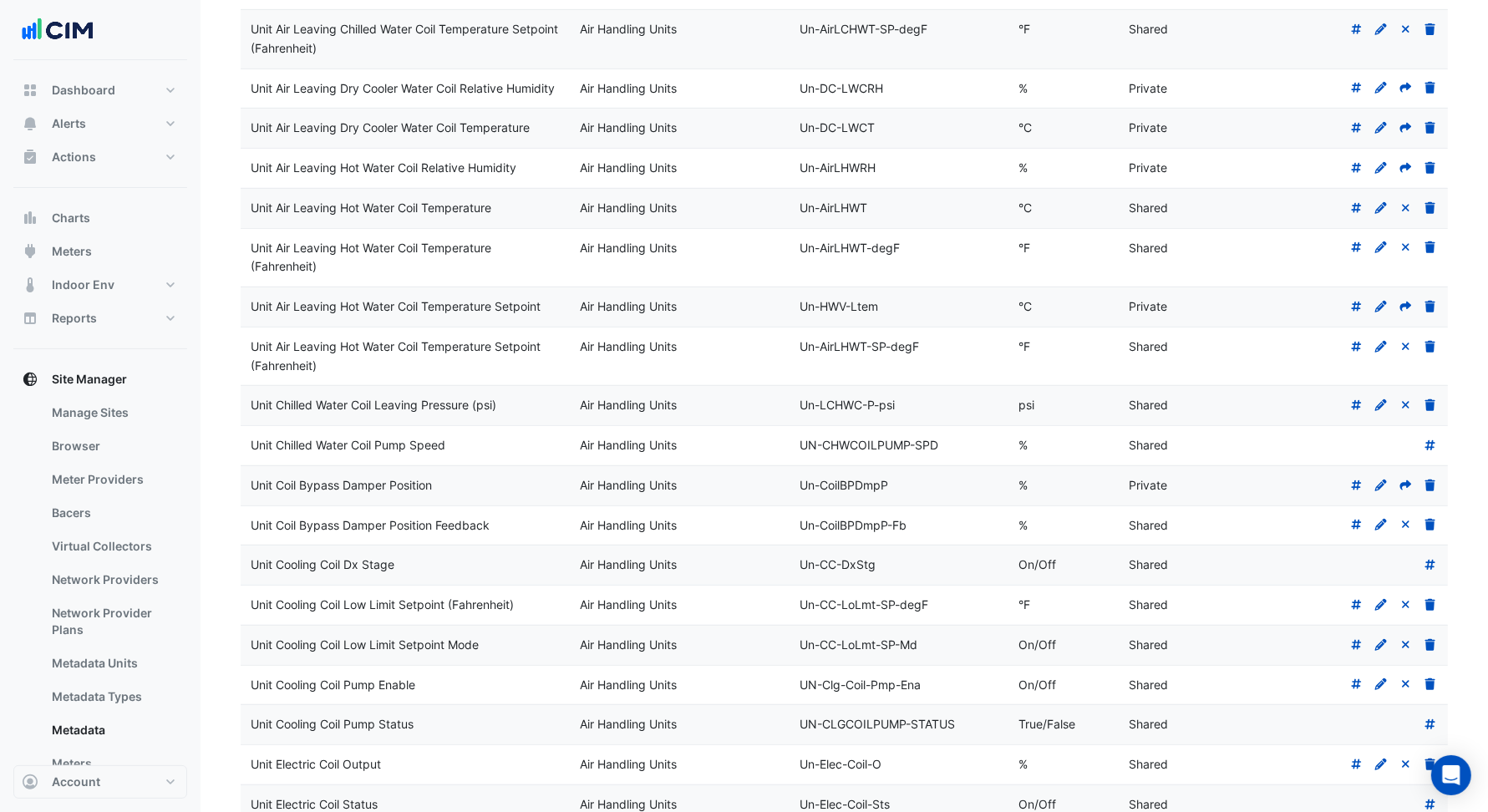
click at [1402, 489] on icon at bounding box center [1406, 484] width 12 height 10
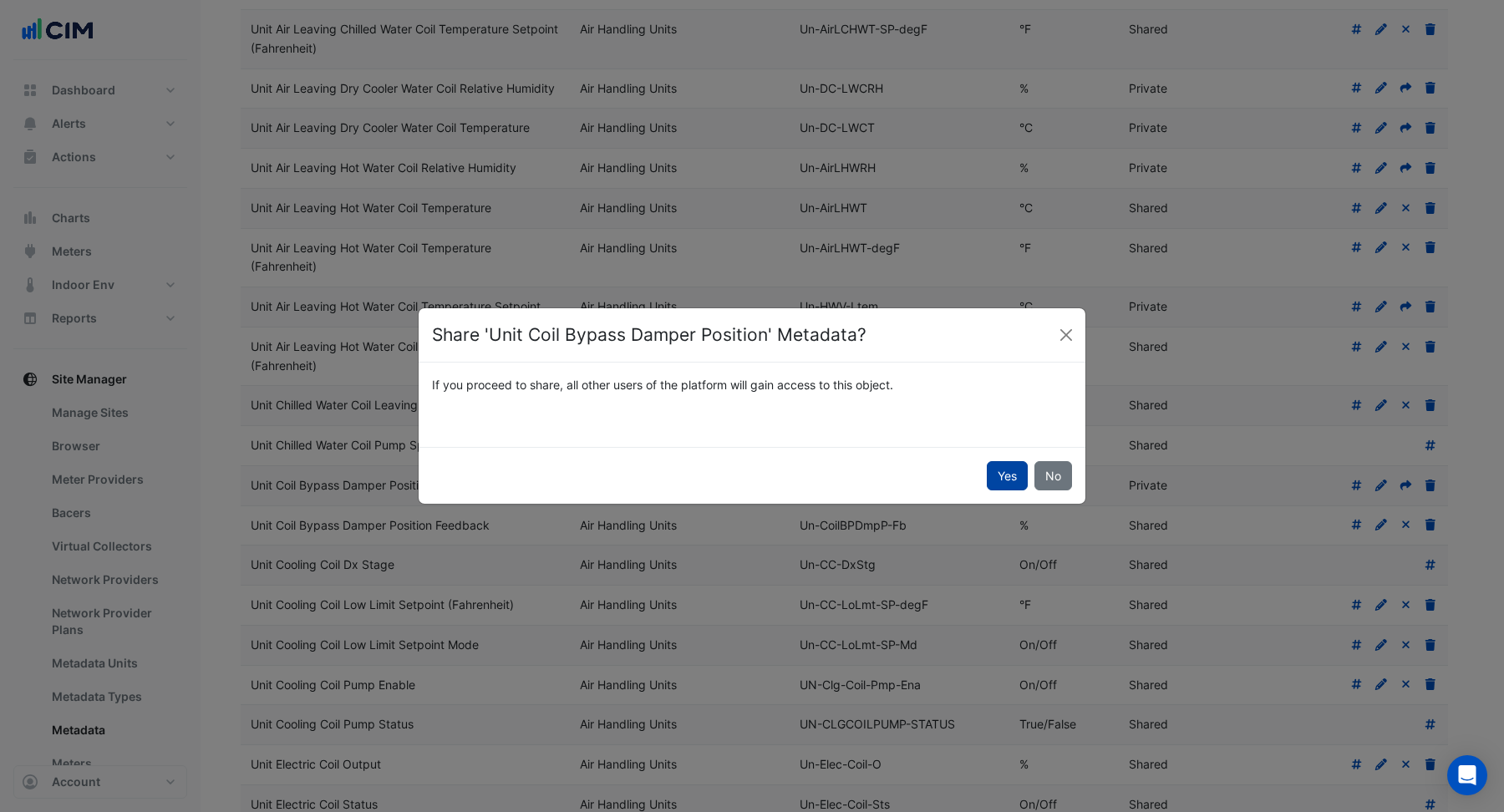
click at [998, 477] on button "Yes" at bounding box center [1007, 476] width 41 height 29
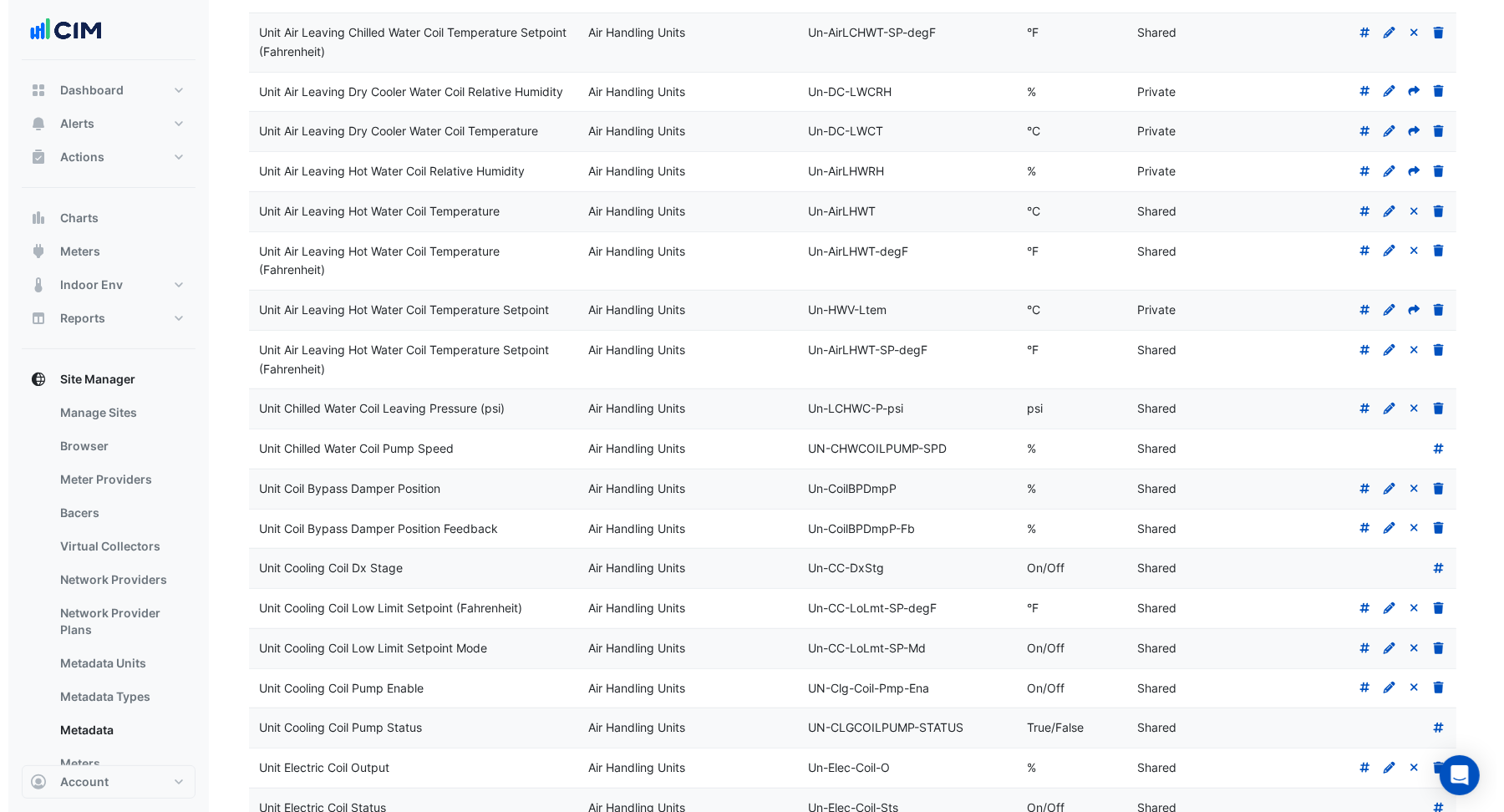
scroll to position [698, 0]
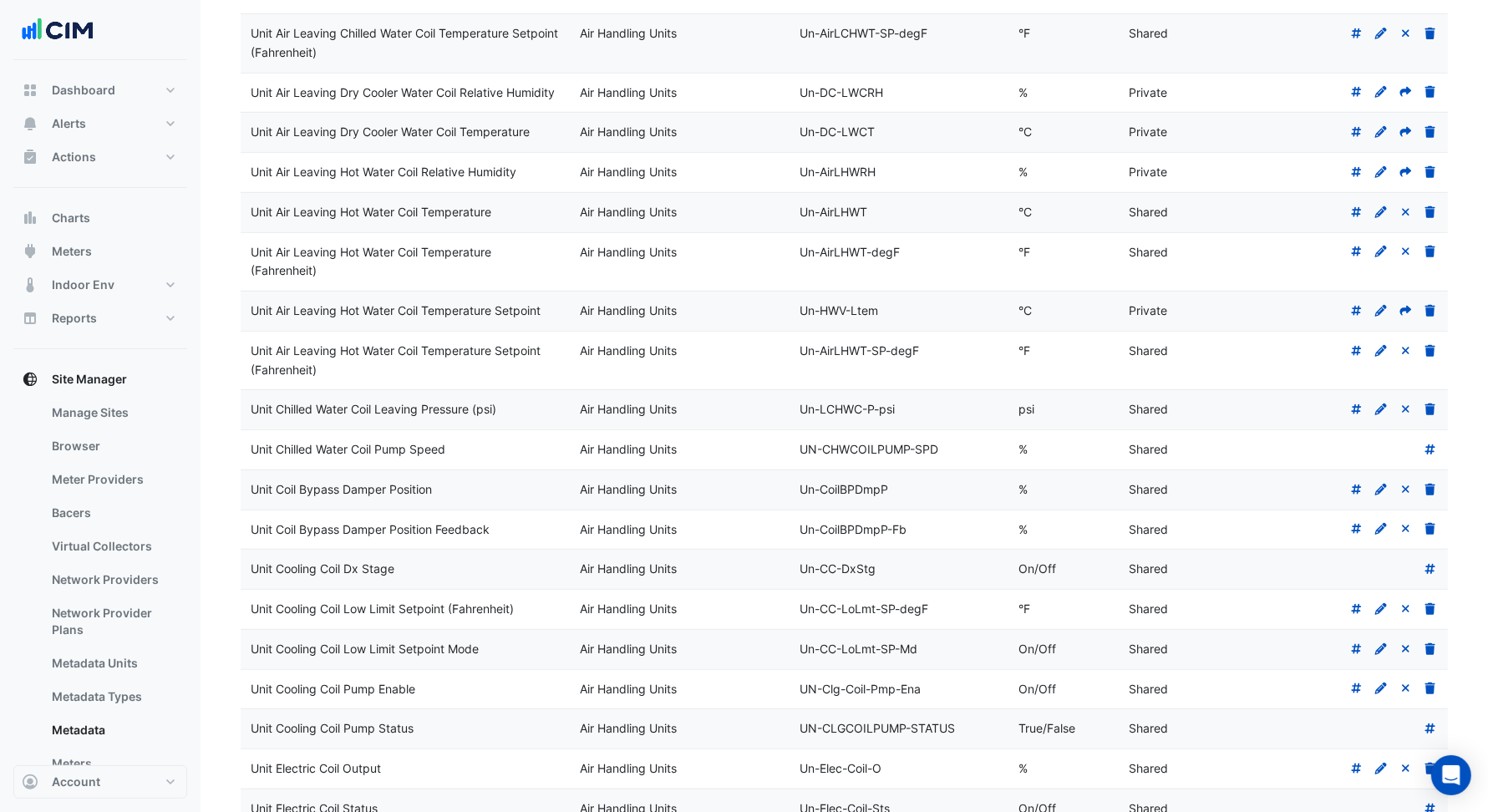
click at [1403, 316] on icon at bounding box center [1406, 310] width 15 height 12
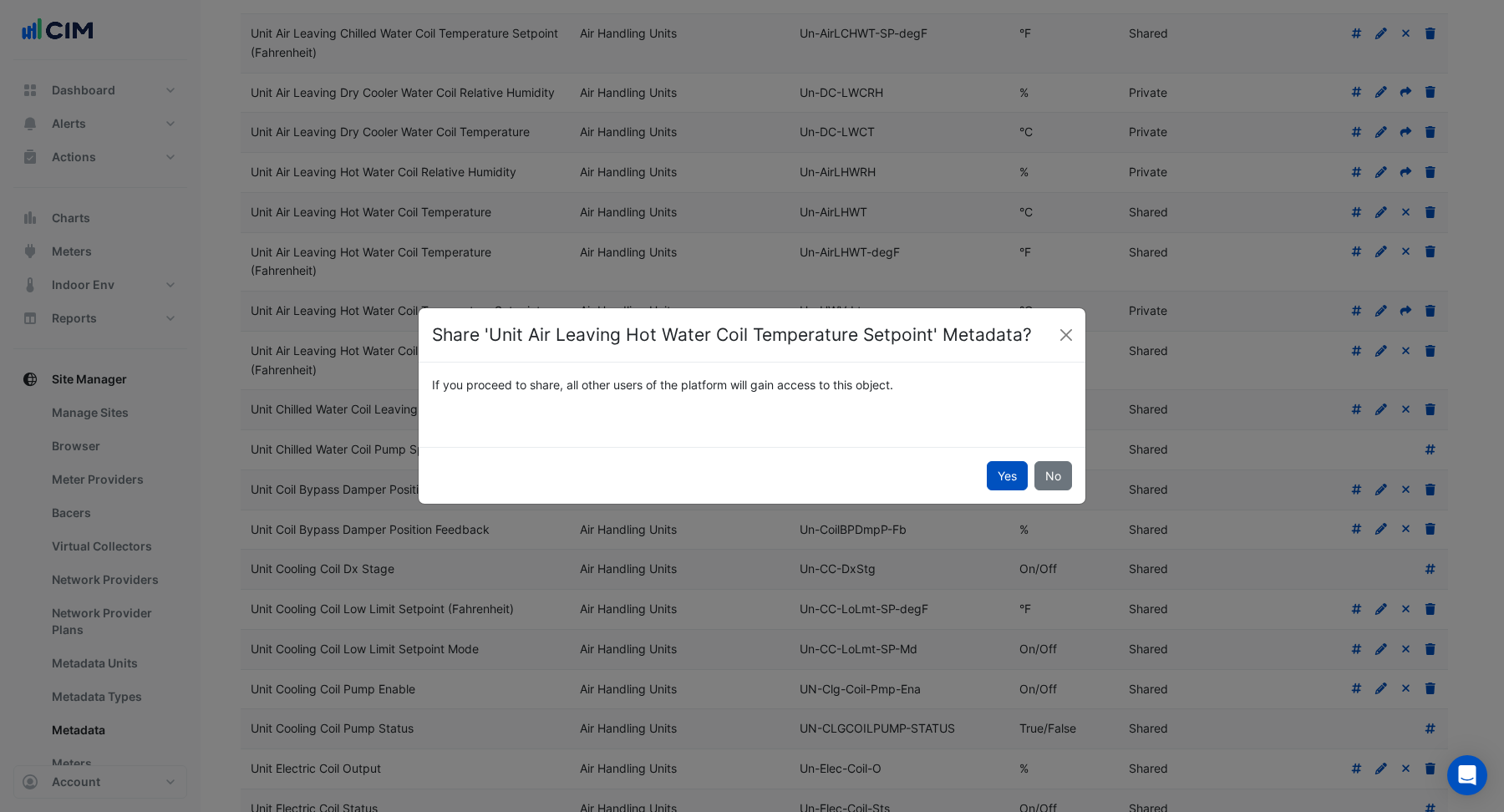
drag, startPoint x: 1011, startPoint y: 472, endPoint x: 1134, endPoint y: 410, distance: 137.7
click at [1011, 472] on button "Yes" at bounding box center [1007, 476] width 41 height 29
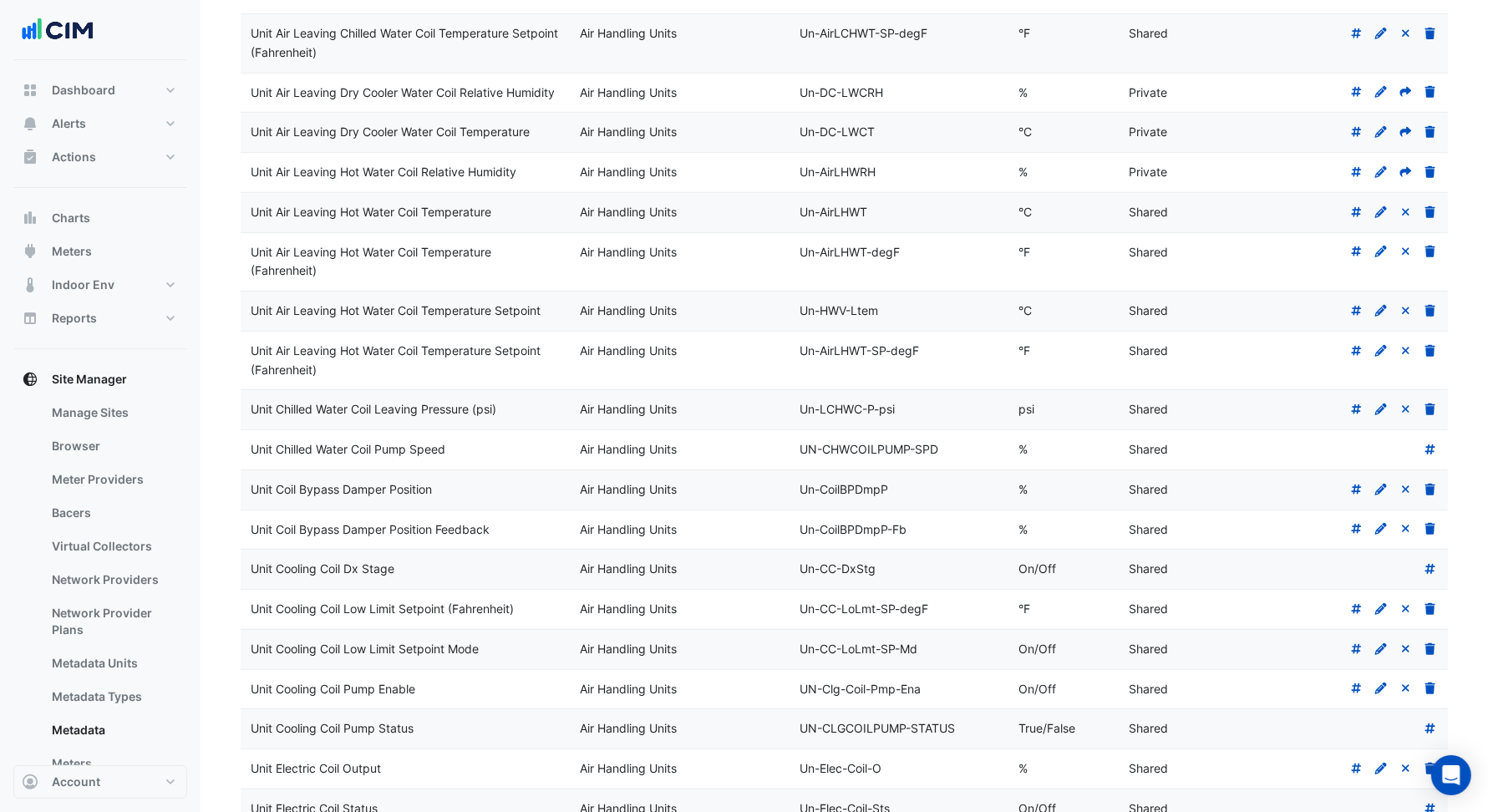
click at [1406, 178] on icon at bounding box center [1406, 172] width 15 height 12
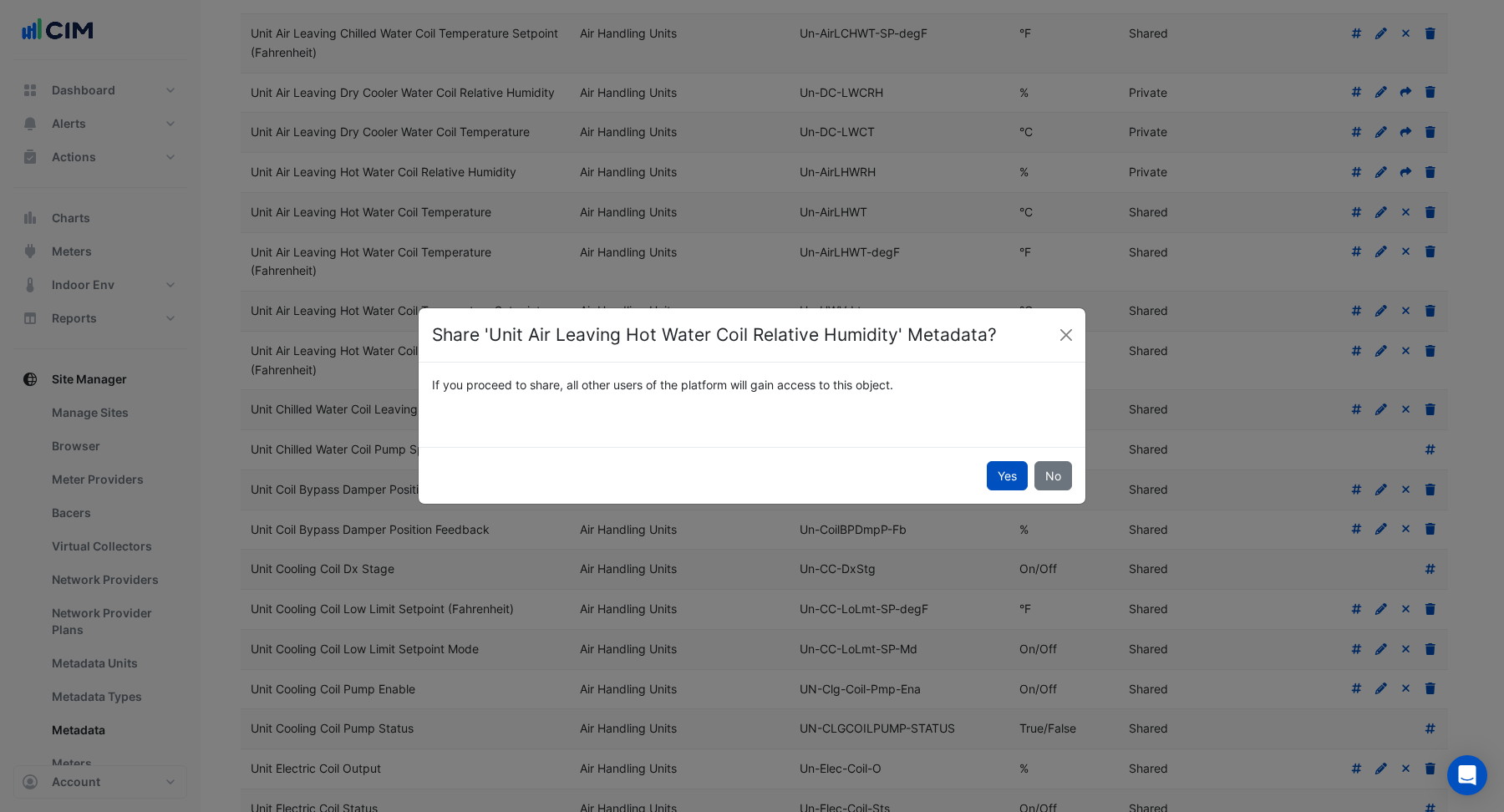
drag, startPoint x: 1013, startPoint y: 469, endPoint x: 1051, endPoint y: 433, distance: 52.3
click at [1016, 467] on button "Yes" at bounding box center [1007, 476] width 41 height 29
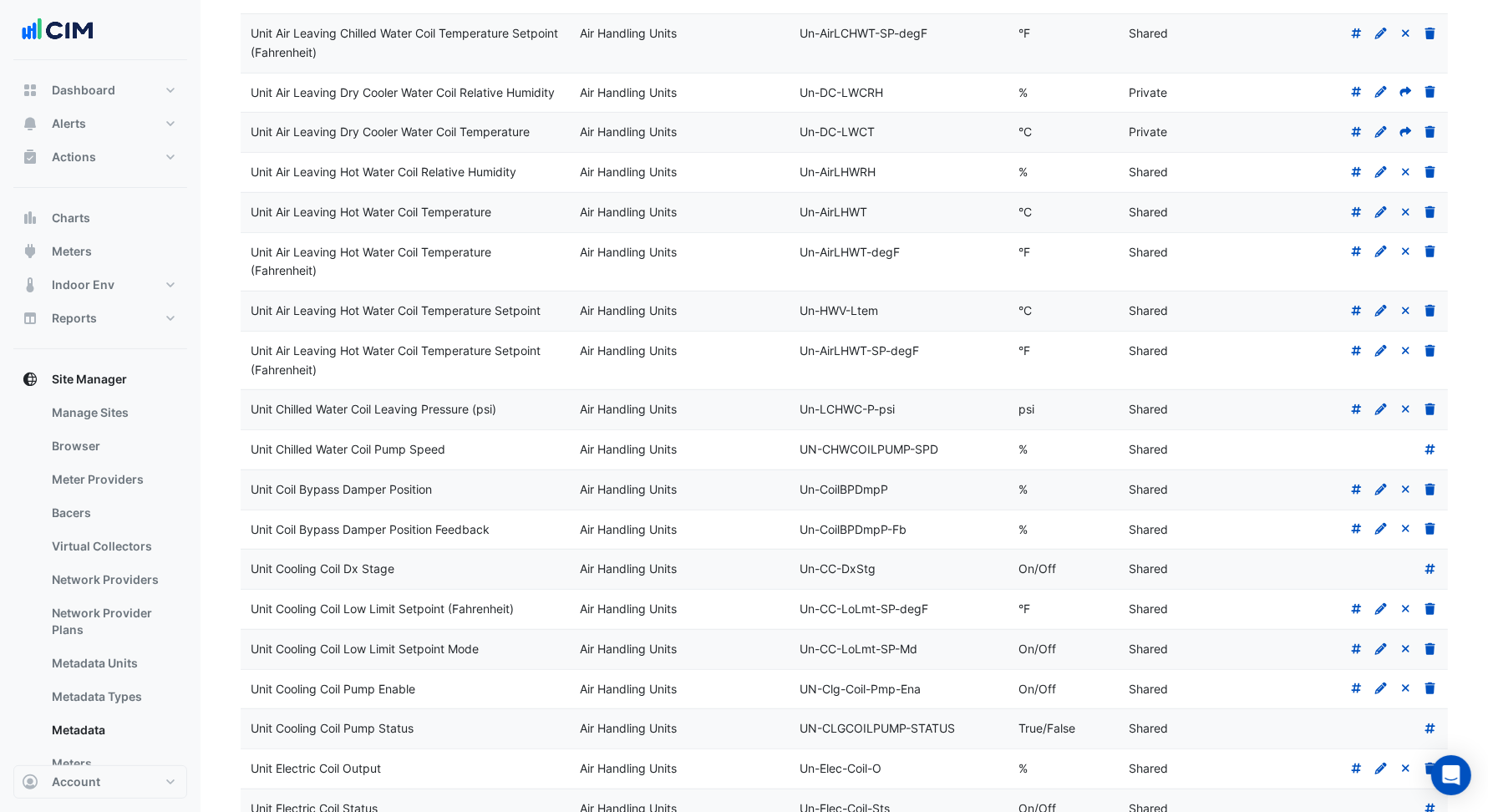
click at [1404, 137] on icon at bounding box center [1406, 131] width 12 height 10
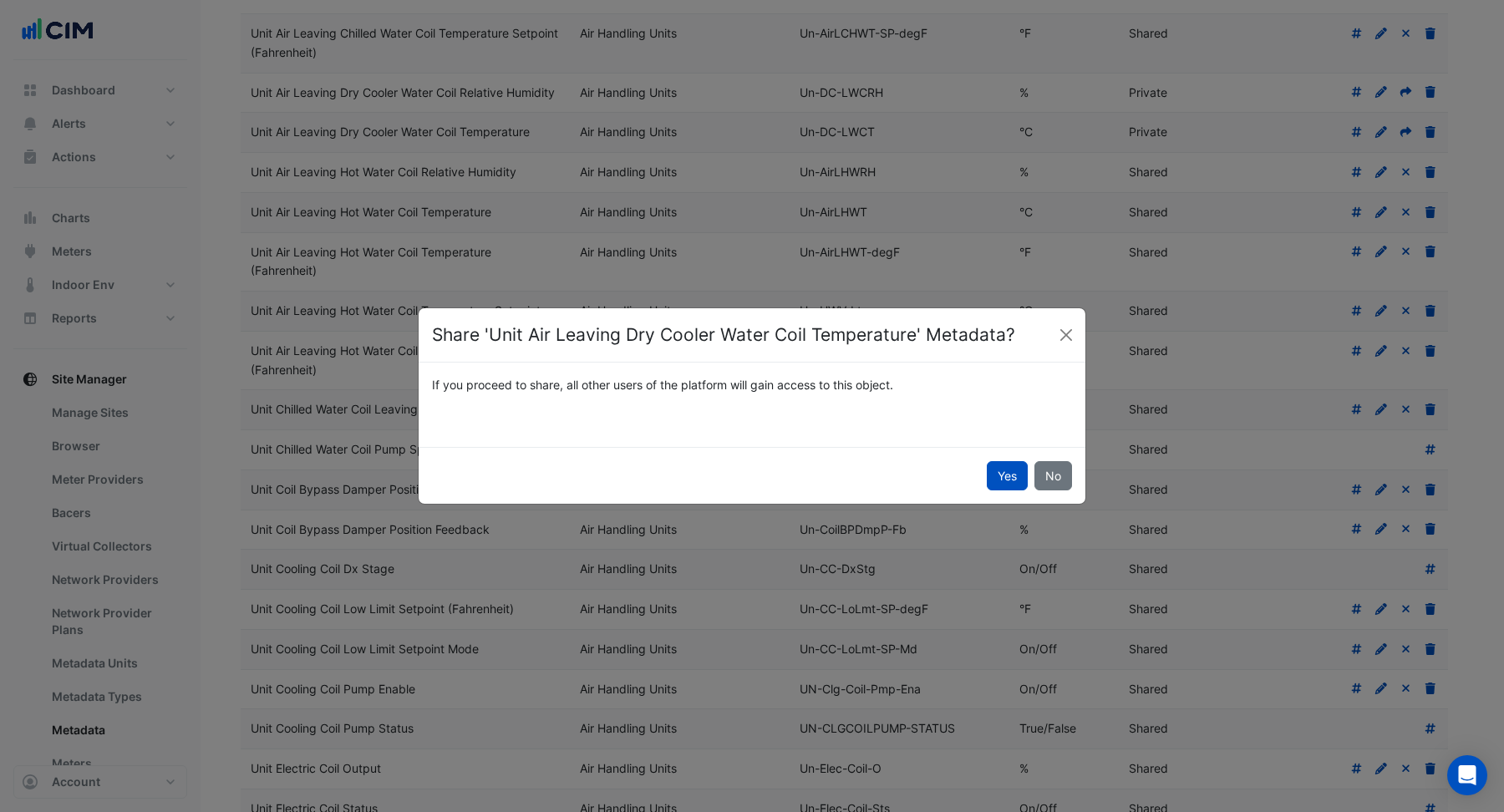
drag, startPoint x: 1008, startPoint y: 465, endPoint x: 1216, endPoint y: 330, distance: 248.0
click at [1007, 465] on button "Yes" at bounding box center [1007, 476] width 41 height 29
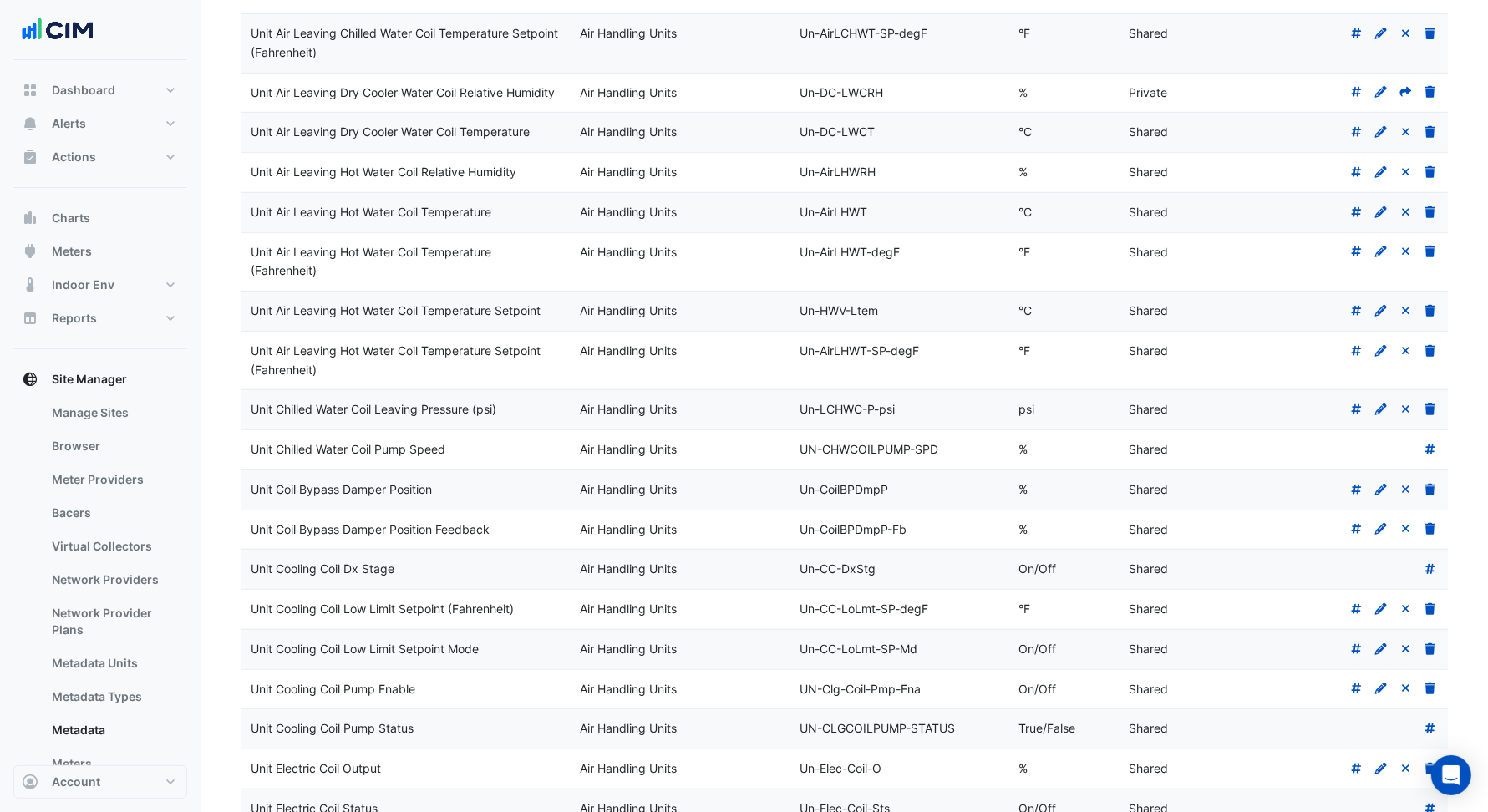
click at [1403, 97] on icon at bounding box center [1406, 92] width 12 height 10
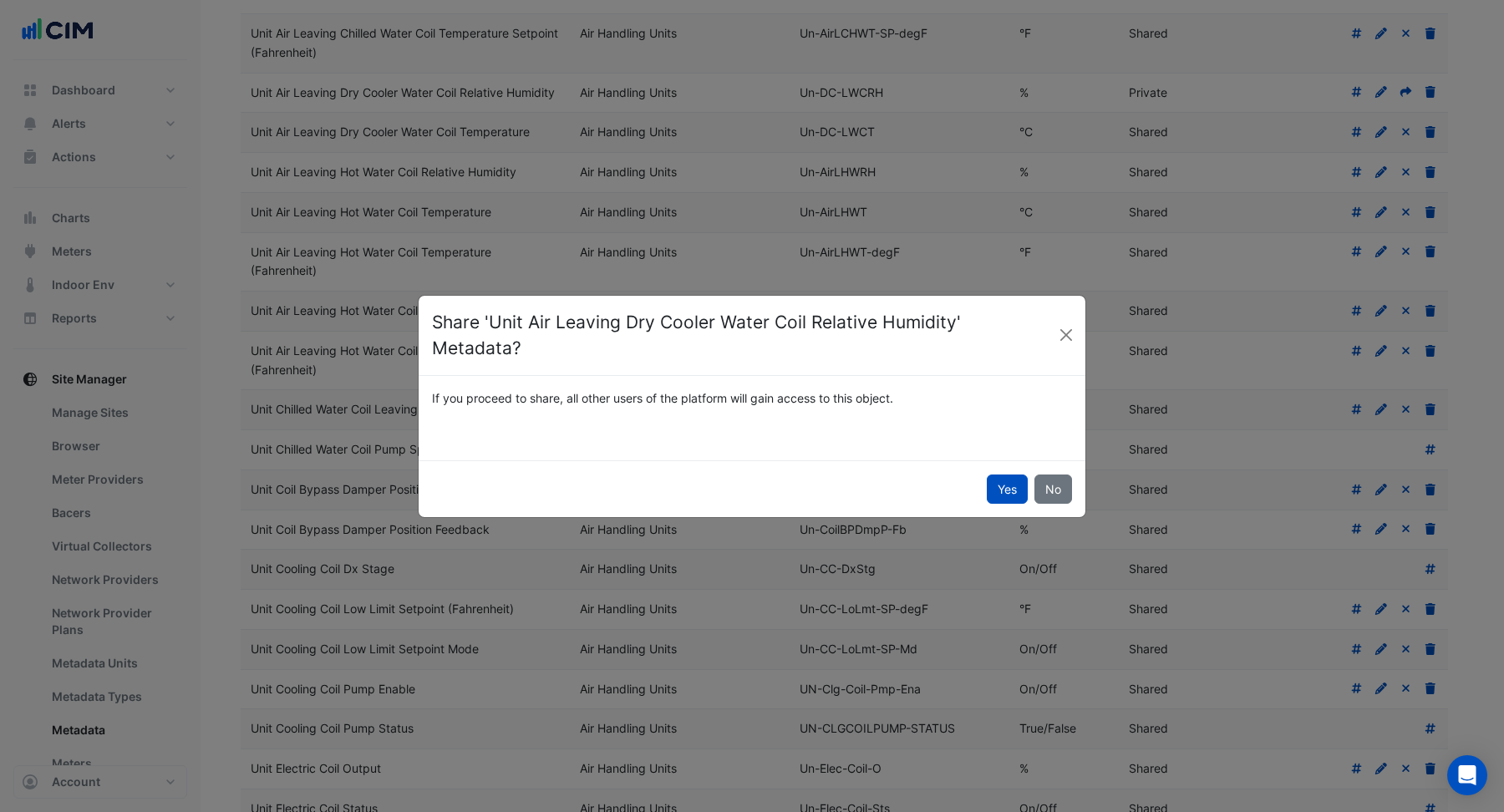
drag, startPoint x: 1023, startPoint y: 472, endPoint x: 1036, endPoint y: 462, distance: 16.4
click at [1022, 475] on button "Yes" at bounding box center [1007, 489] width 41 height 29
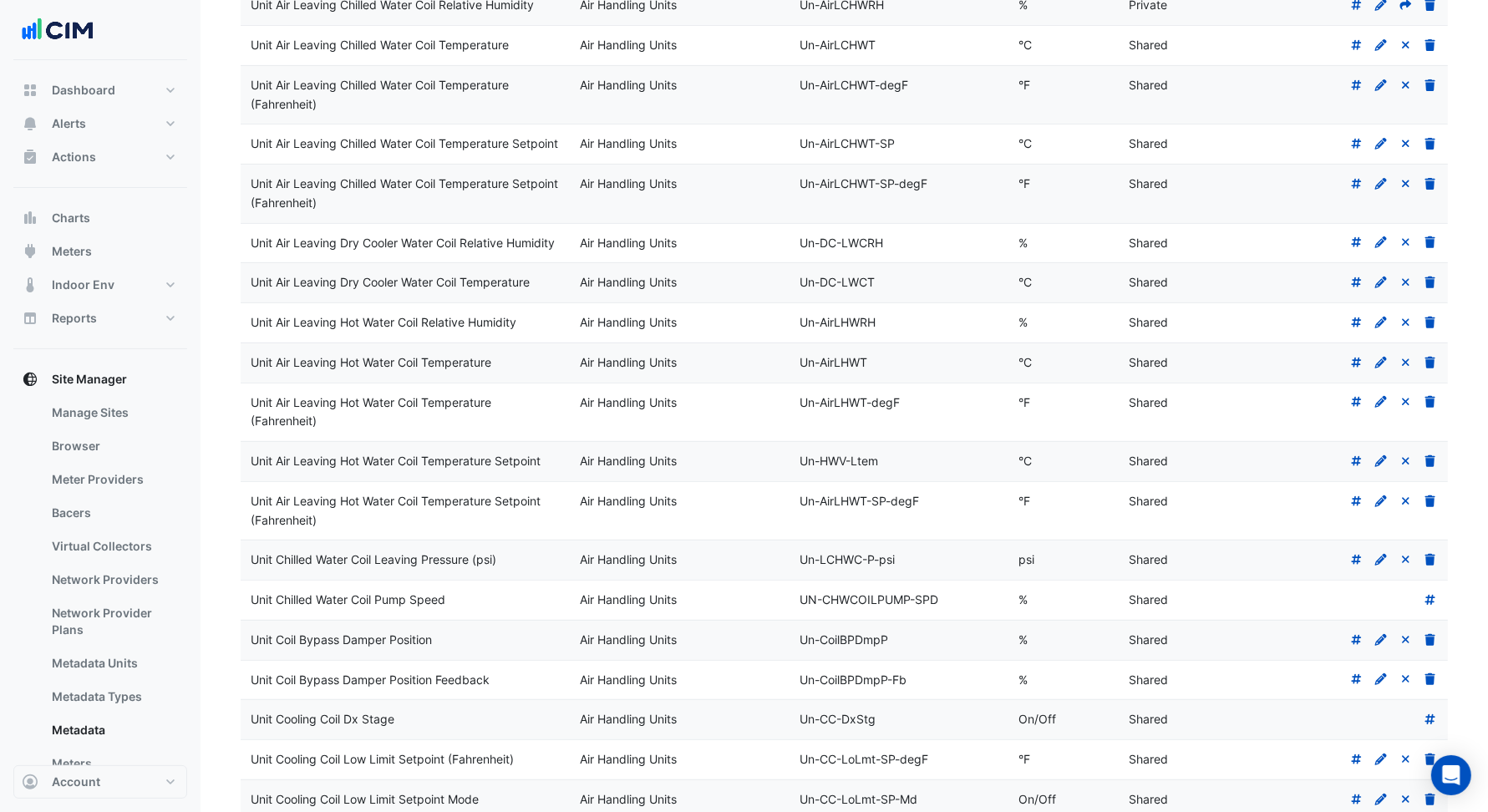
scroll to position [126, 0]
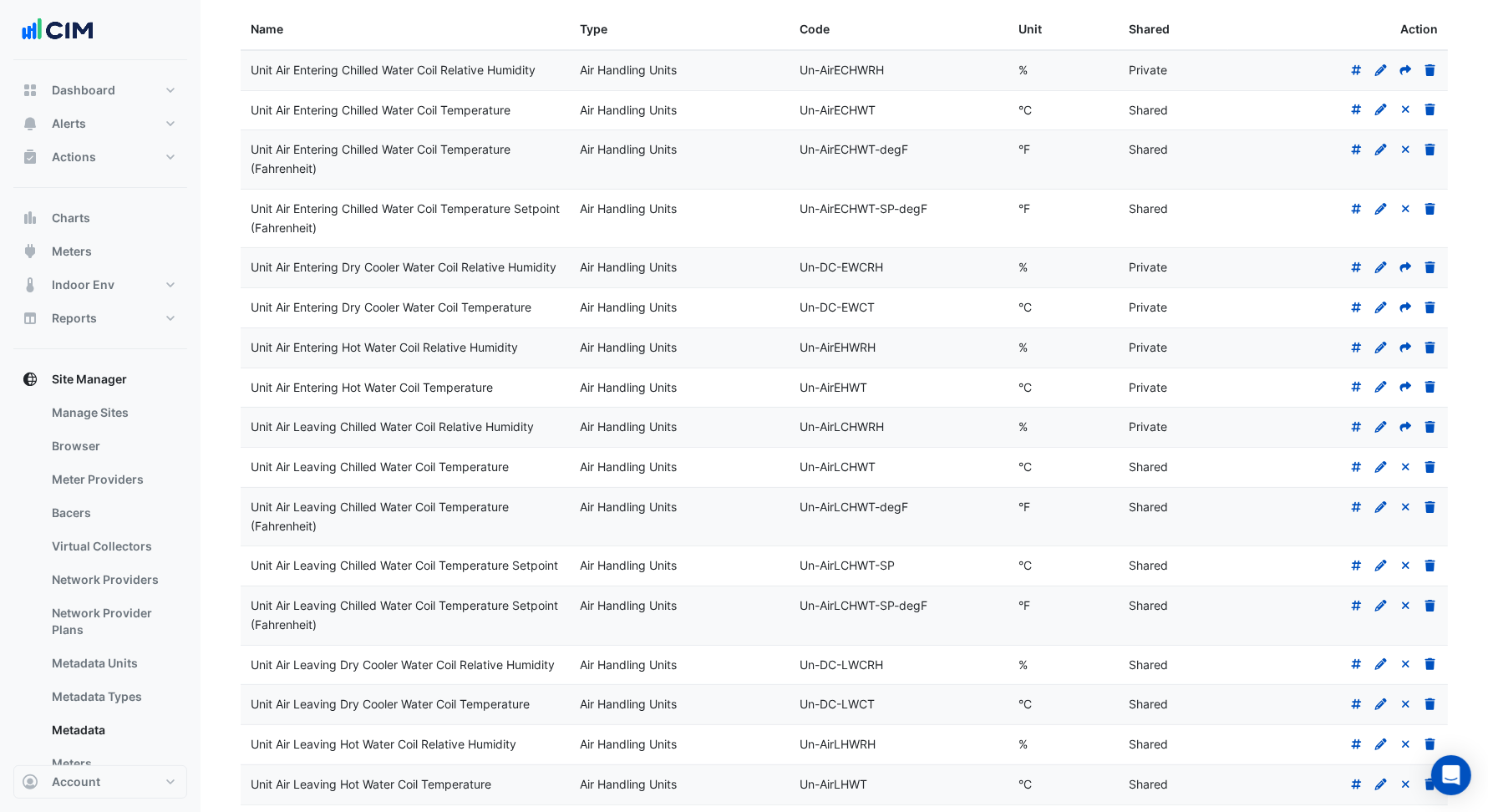
click at [1409, 432] on icon at bounding box center [1406, 426] width 12 height 10
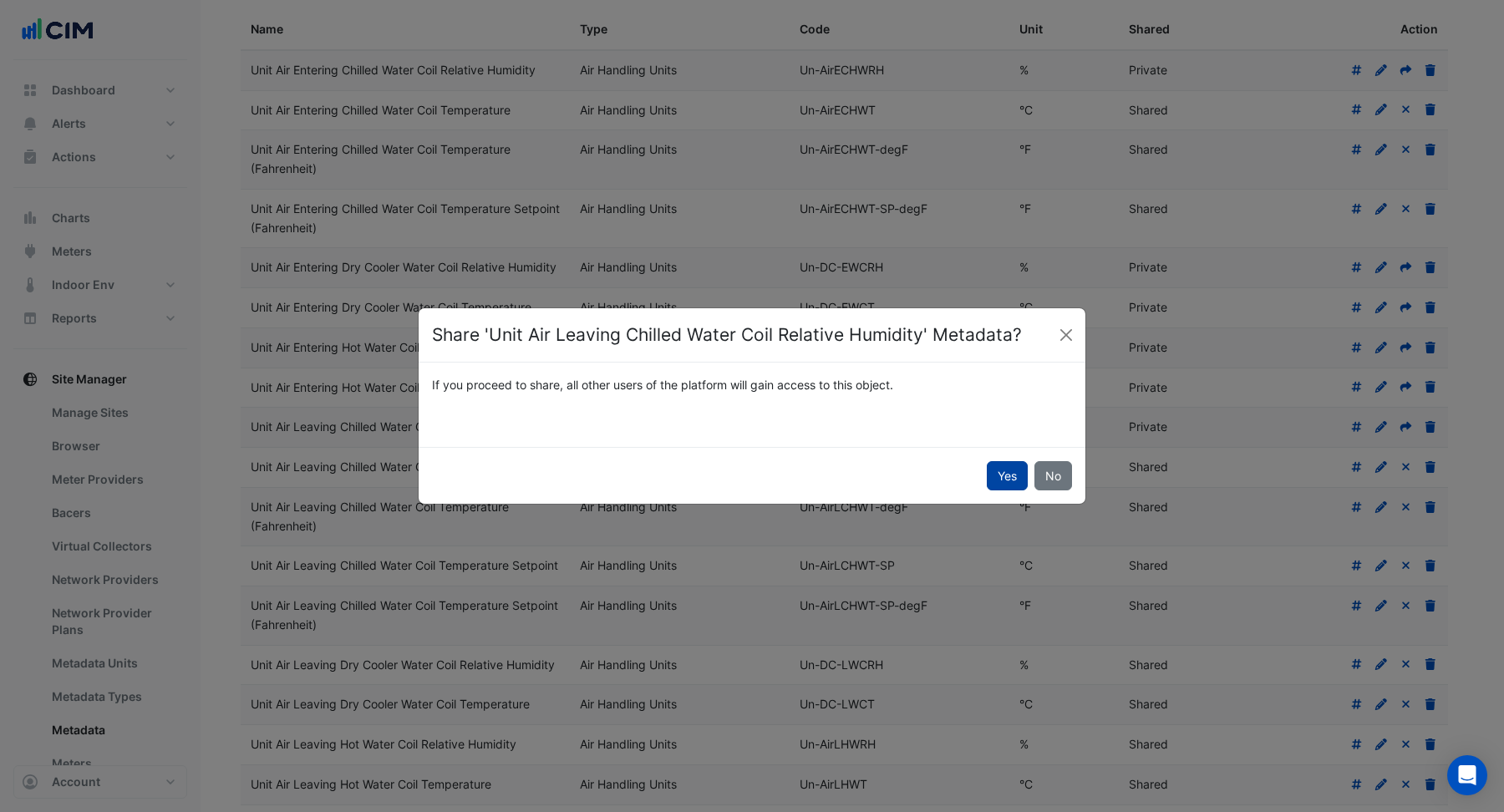
click at [1002, 472] on button "Yes" at bounding box center [1007, 476] width 41 height 29
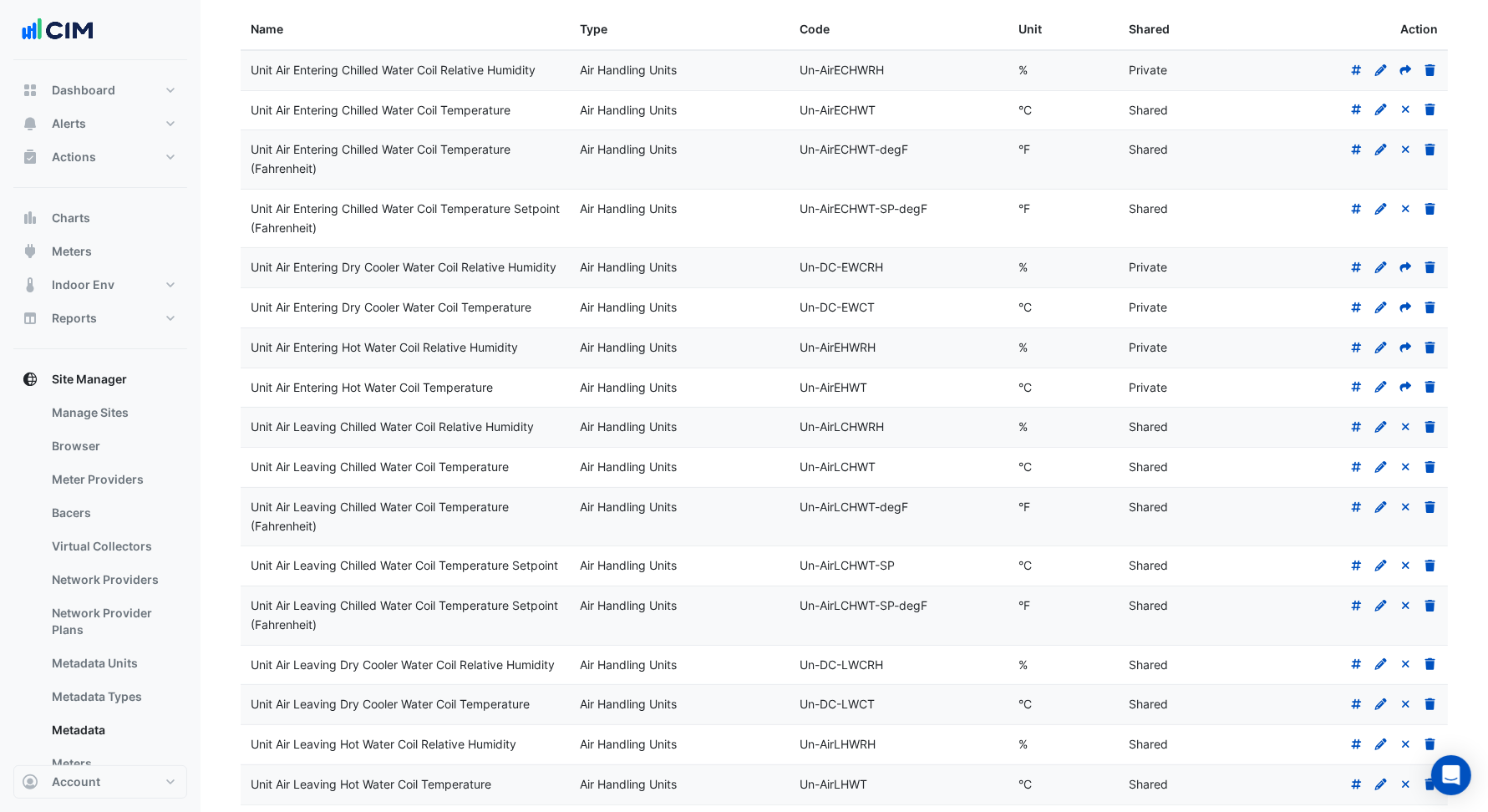
click at [1408, 392] on icon at bounding box center [1406, 387] width 12 height 10
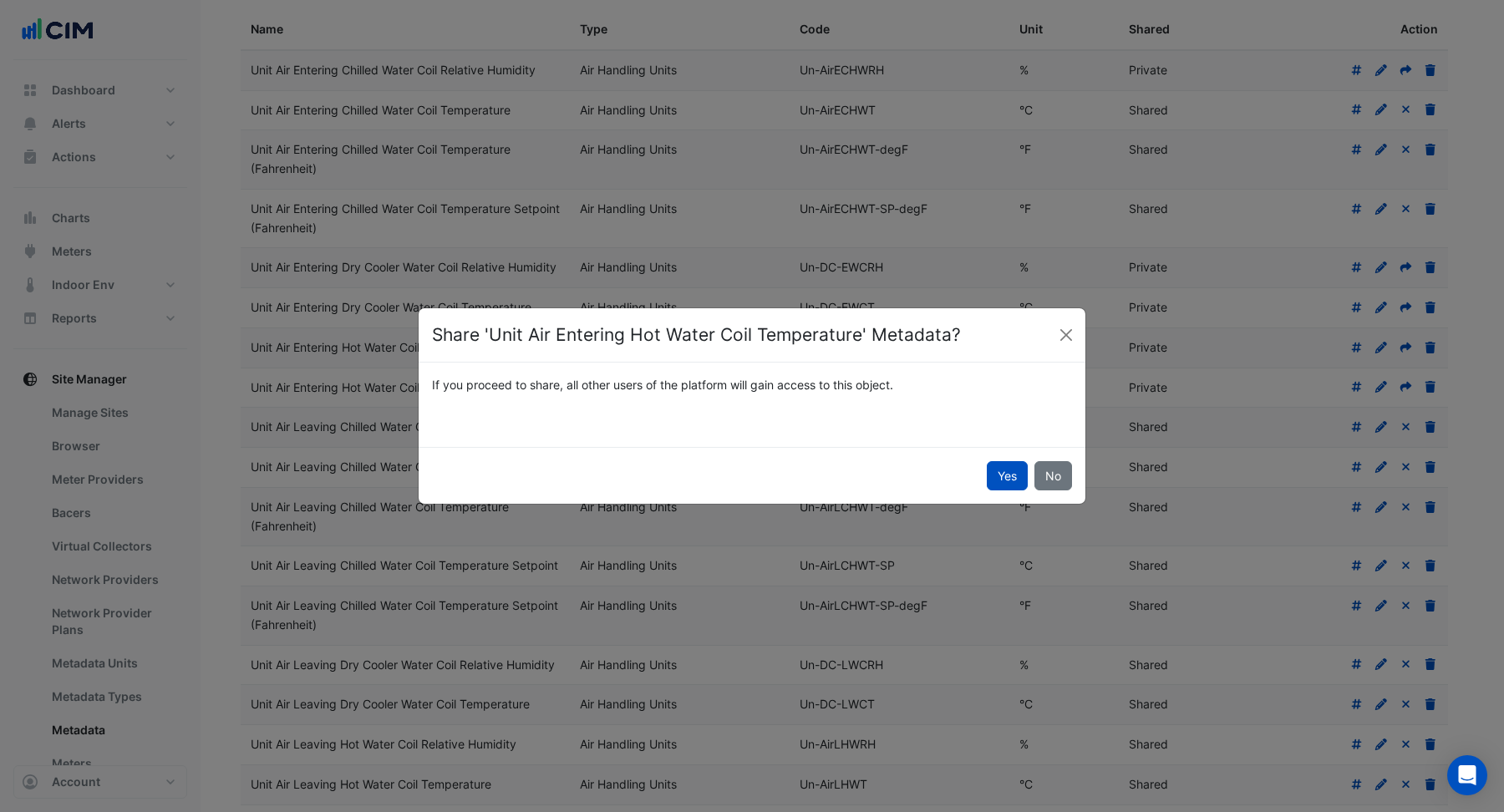
click at [1011, 483] on button "Yes" at bounding box center [1007, 476] width 41 height 29
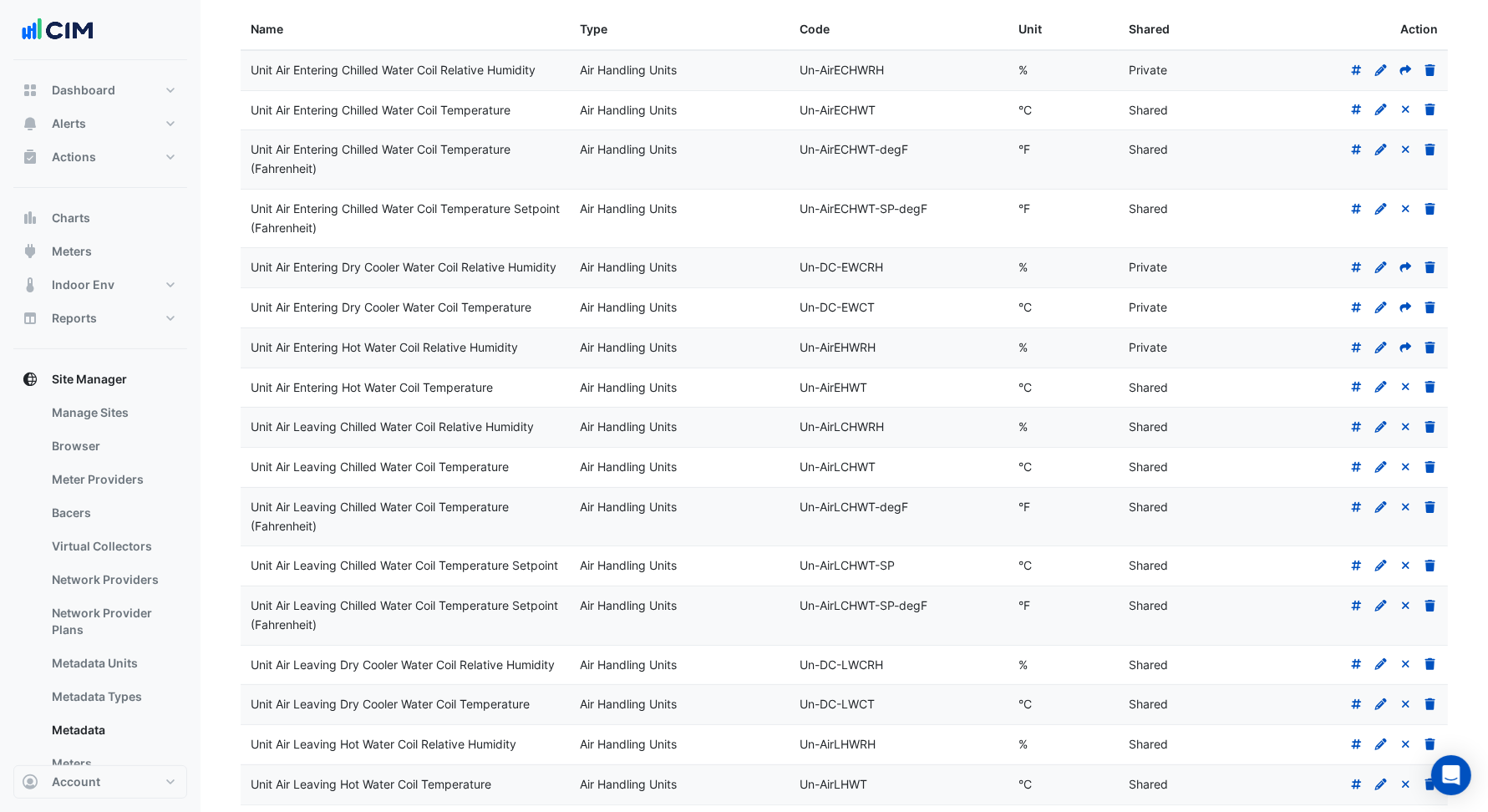
click at [1401, 354] on fa-icon at bounding box center [1406, 347] width 15 height 14
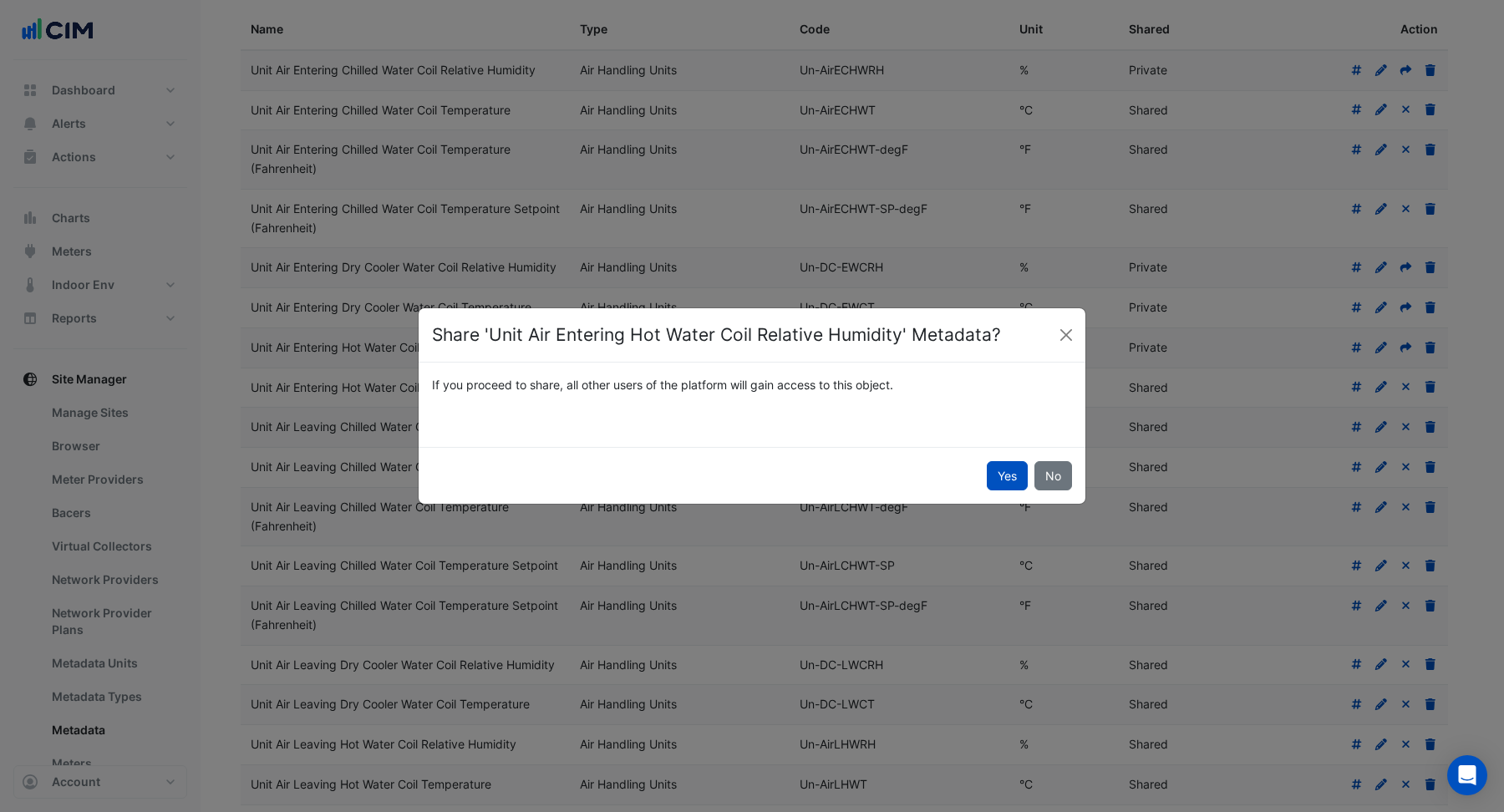
drag, startPoint x: 1015, startPoint y: 477, endPoint x: 1069, endPoint y: 456, distance: 57.9
click at [1014, 477] on button "Yes" at bounding box center [1007, 476] width 41 height 29
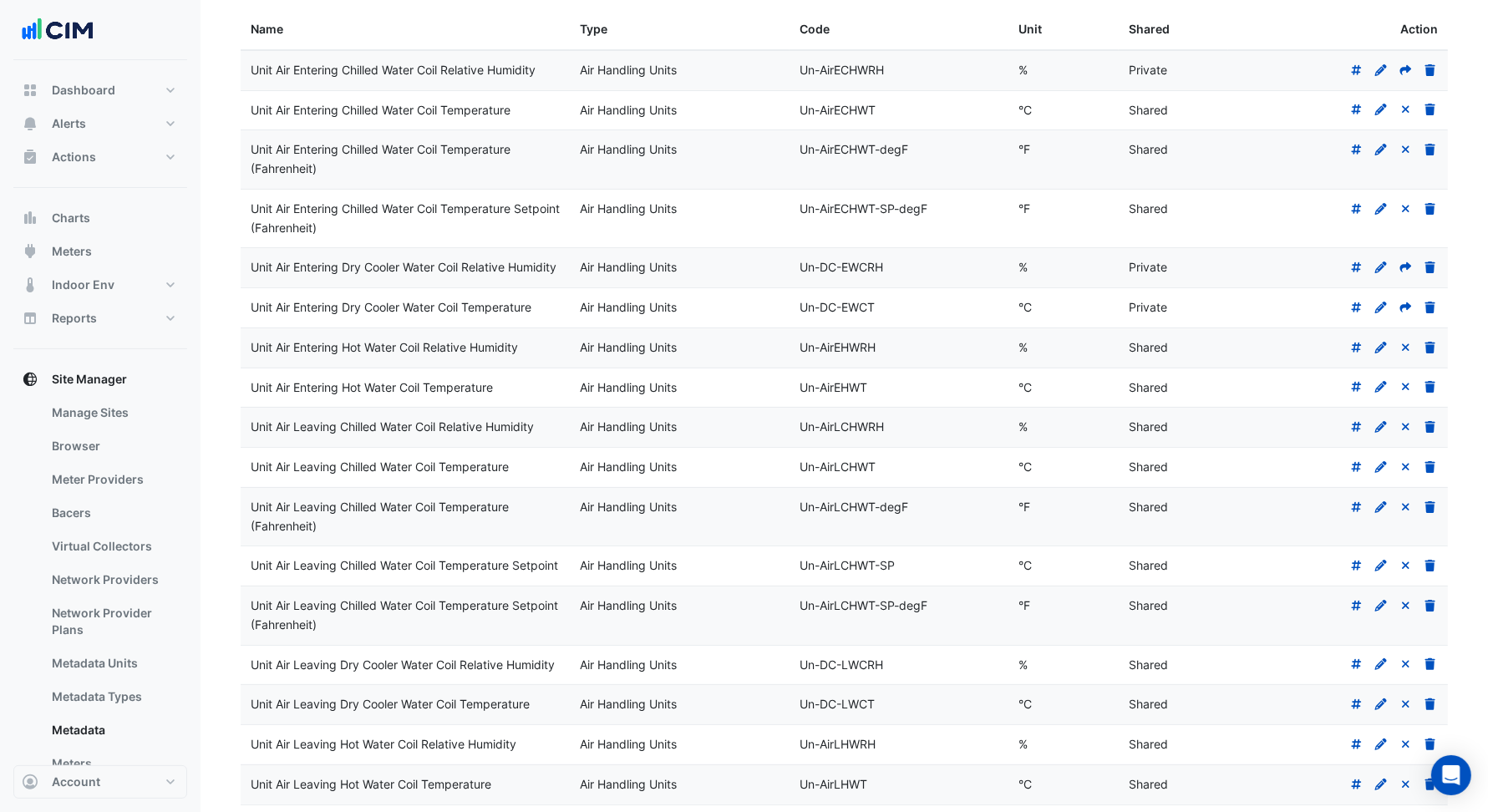
click at [1402, 313] on icon at bounding box center [1406, 307] width 15 height 12
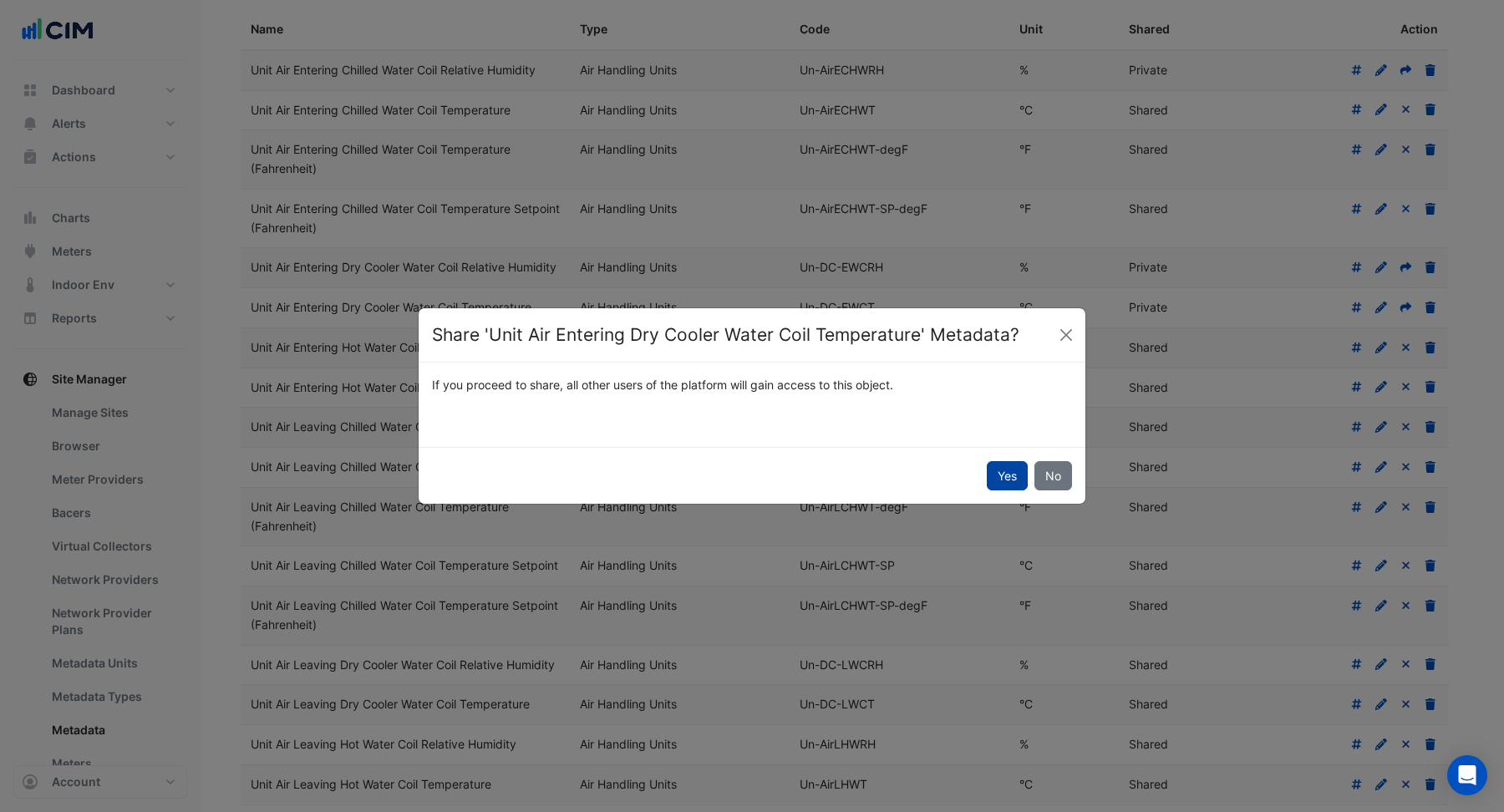
click at [1013, 478] on button "Yes" at bounding box center [1007, 476] width 41 height 29
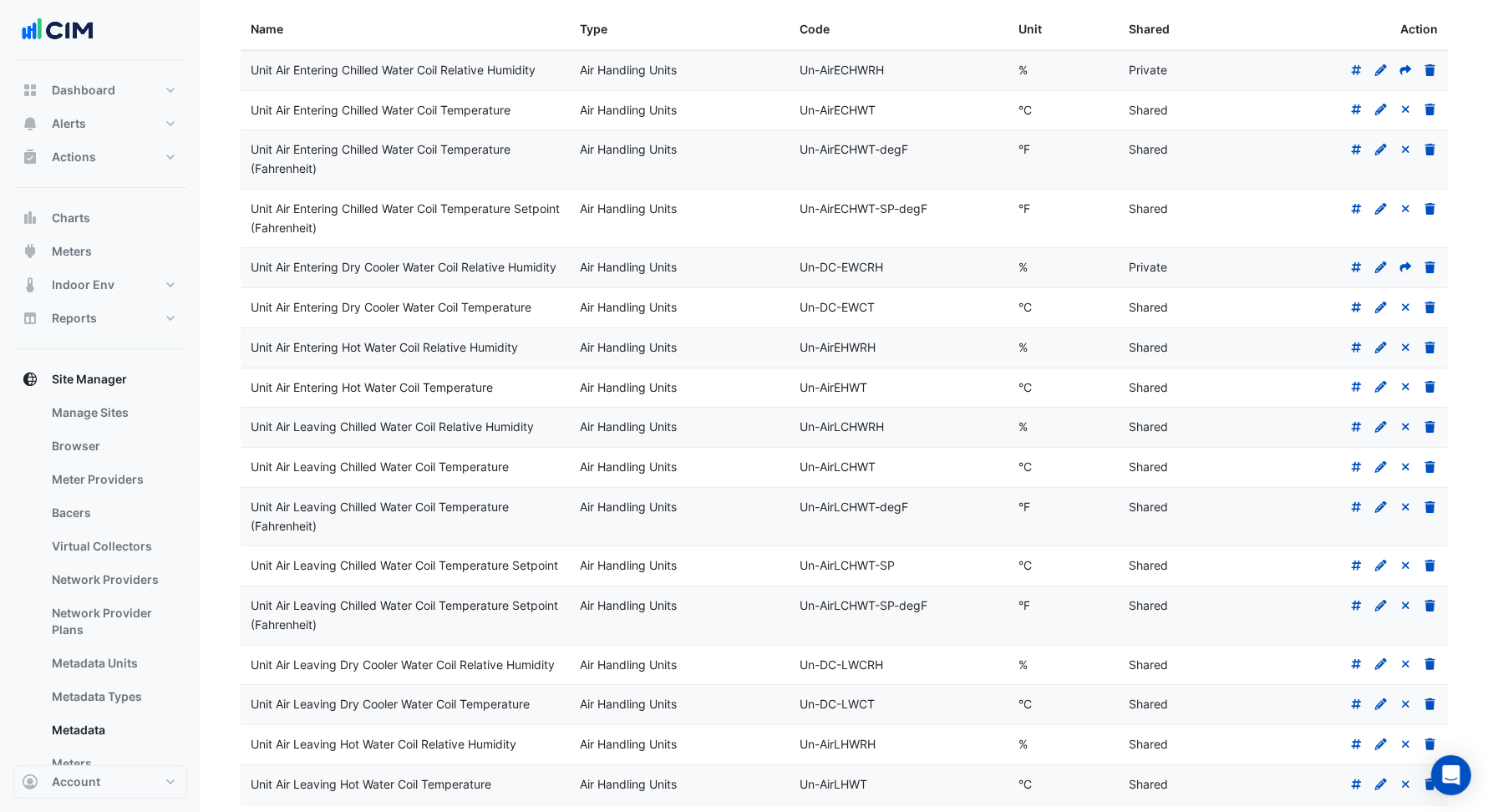
click at [1394, 275] on div at bounding box center [1337, 268] width 199 height 19
click at [1401, 271] on fa-icon at bounding box center [1406, 267] width 15 height 14
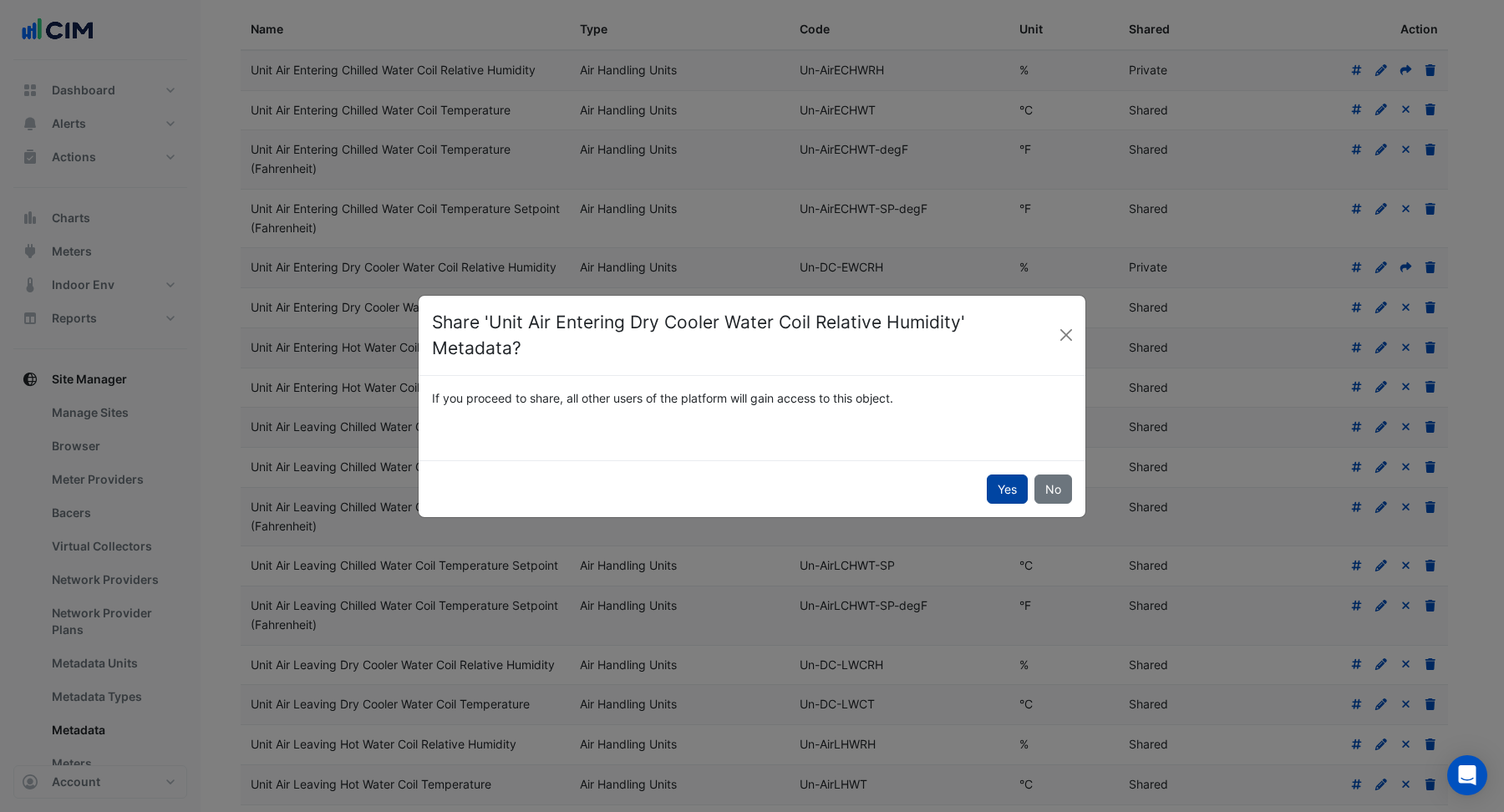
click at [1011, 475] on button "Yes" at bounding box center [1007, 489] width 41 height 29
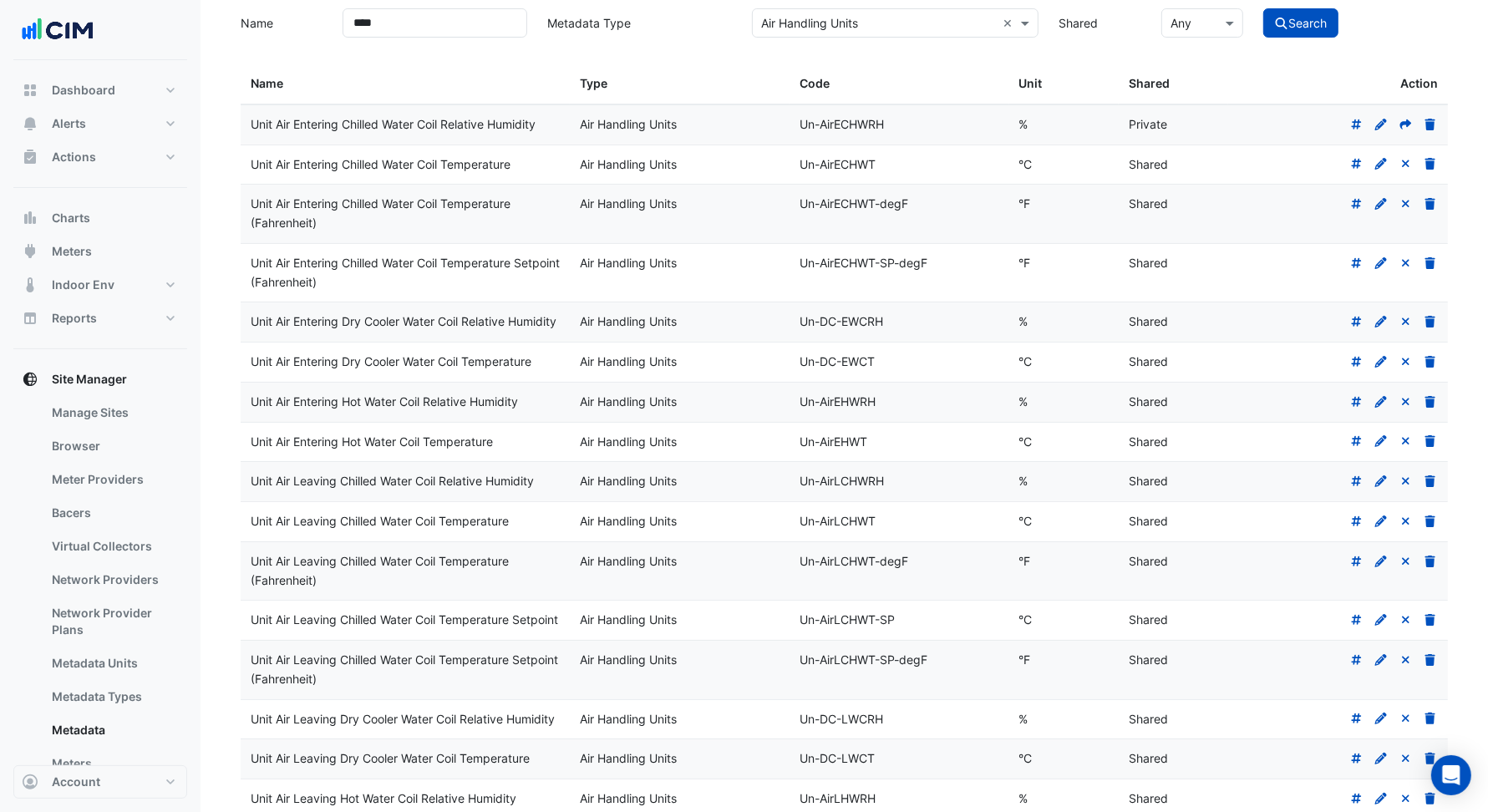
scroll to position [28, 0]
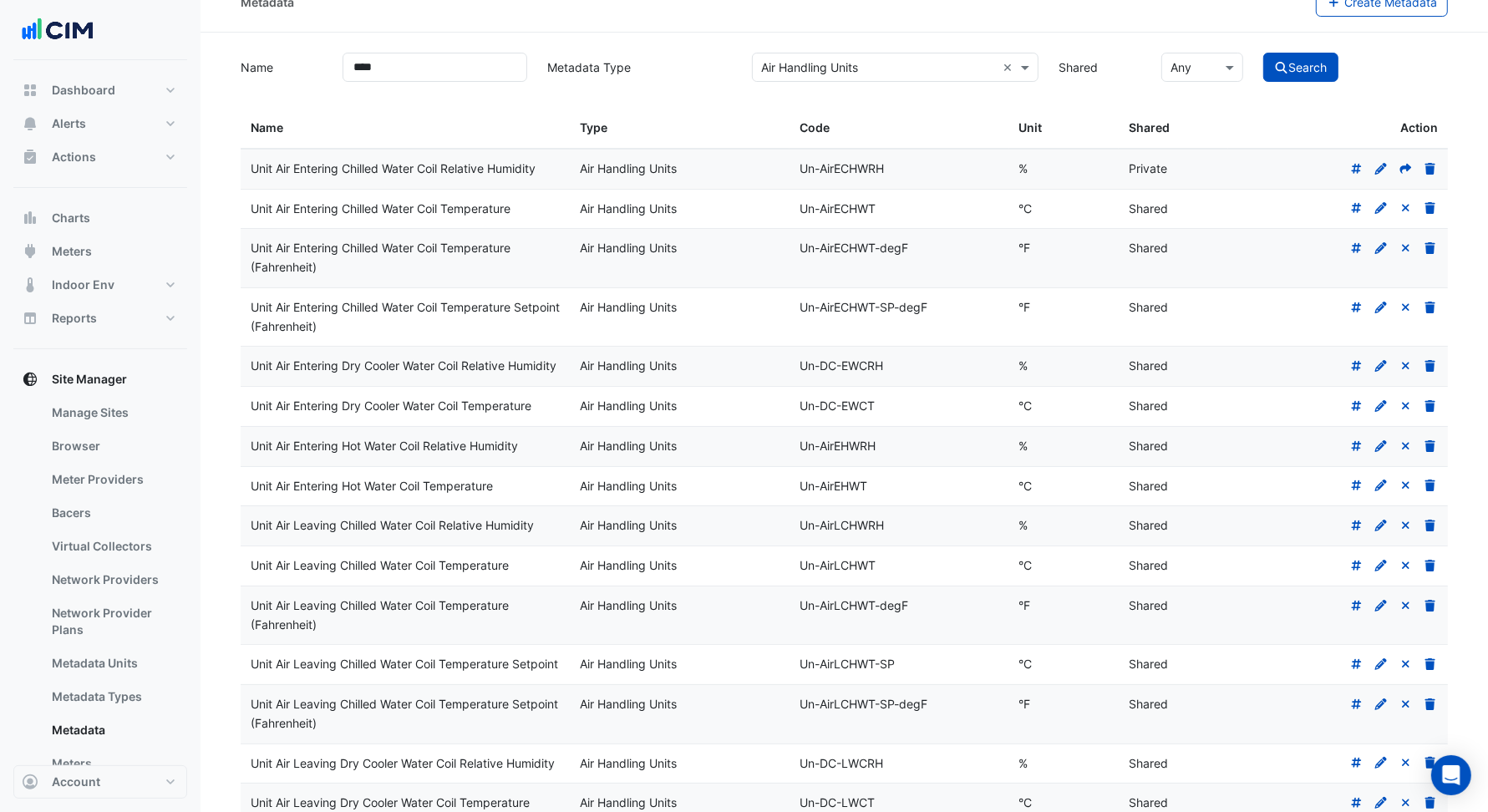
click at [1403, 175] on div at bounding box center [1337, 169] width 199 height 19
click at [1405, 162] on icon at bounding box center [1406, 168] width 15 height 12
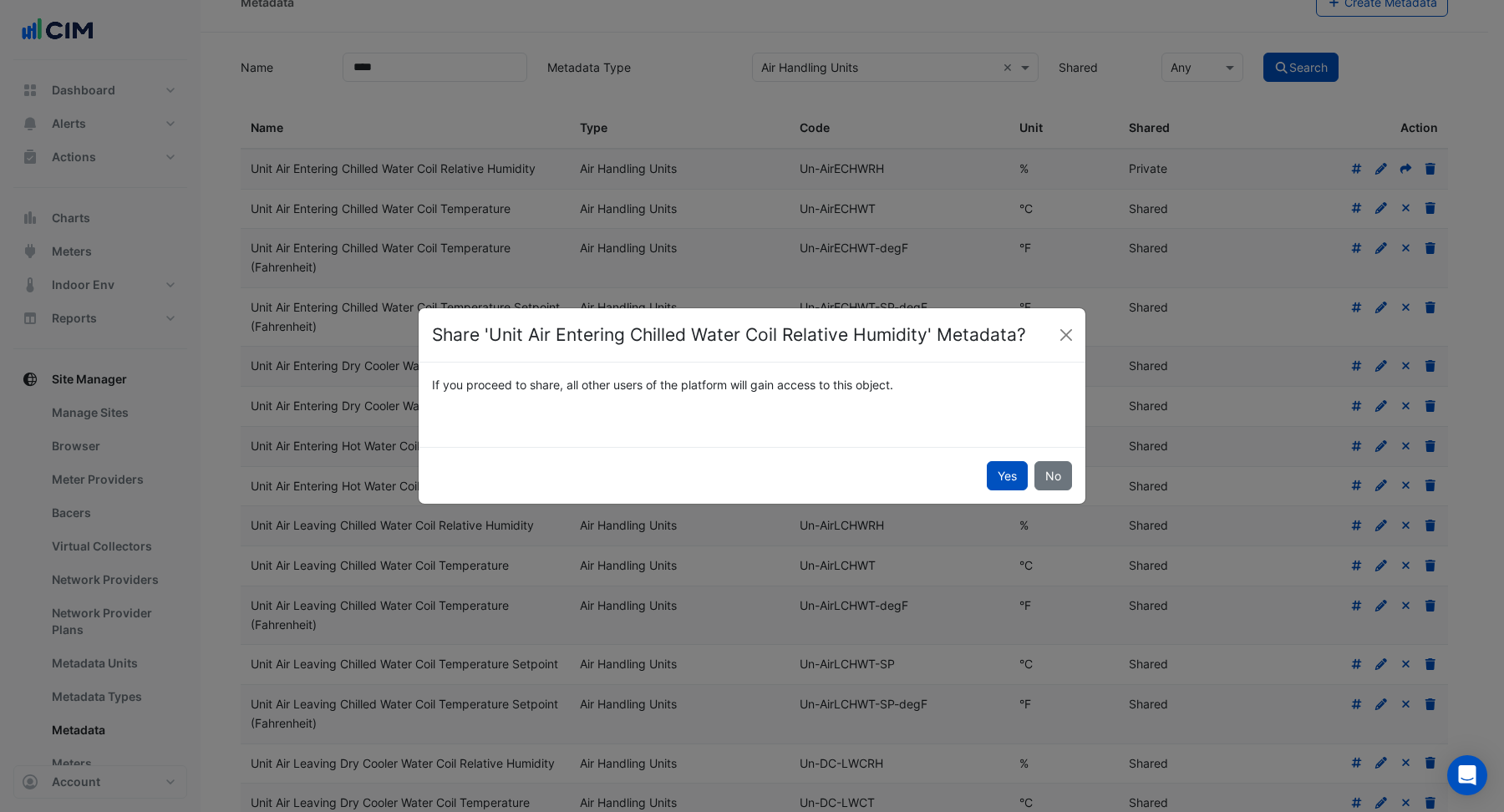
click at [1005, 472] on button "Yes" at bounding box center [1007, 476] width 41 height 29
